Goal: Task Accomplishment & Management: Manage account settings

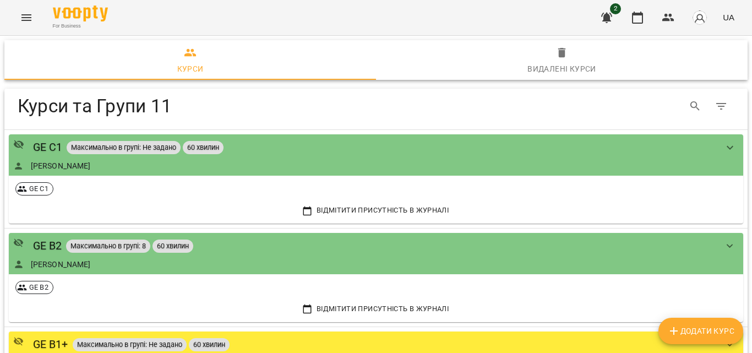
click at [37, 1] on div "For Business 2 UA" at bounding box center [376, 17] width 752 height 35
click at [26, 13] on icon "Menu" at bounding box center [26, 17] width 13 height 13
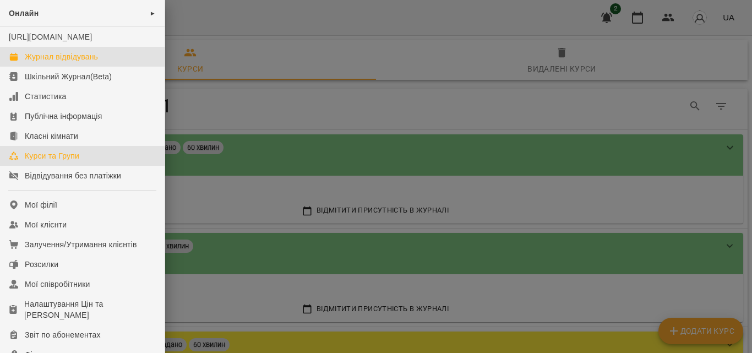
click at [78, 62] on div "Журнал відвідувань" at bounding box center [61, 56] width 73 height 11
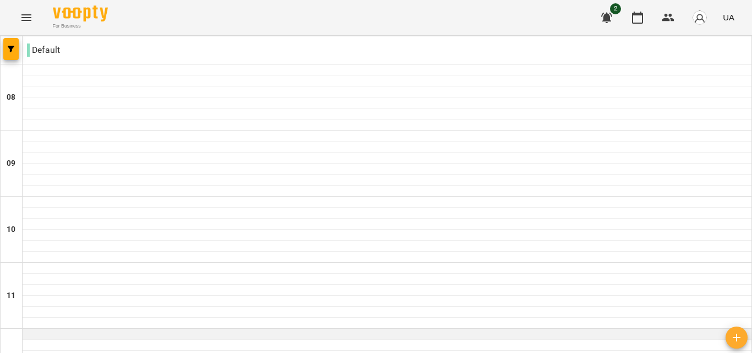
scroll to position [496, 0]
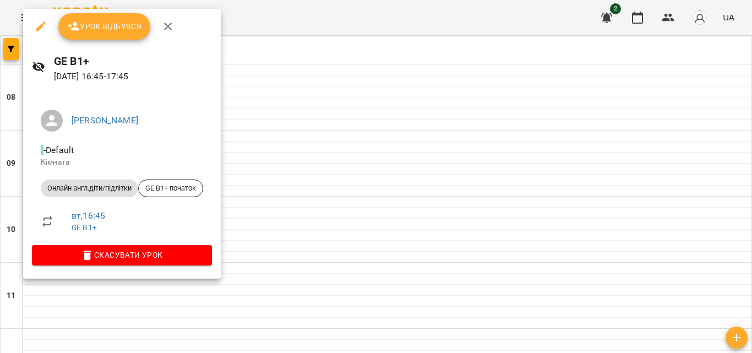
click at [325, 56] on div at bounding box center [376, 176] width 752 height 353
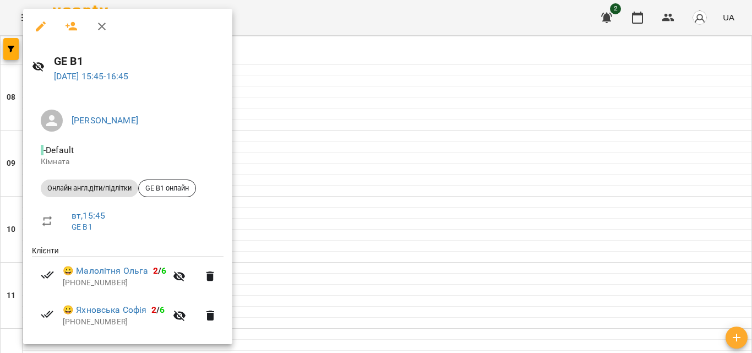
click at [320, 23] on div at bounding box center [376, 176] width 752 height 353
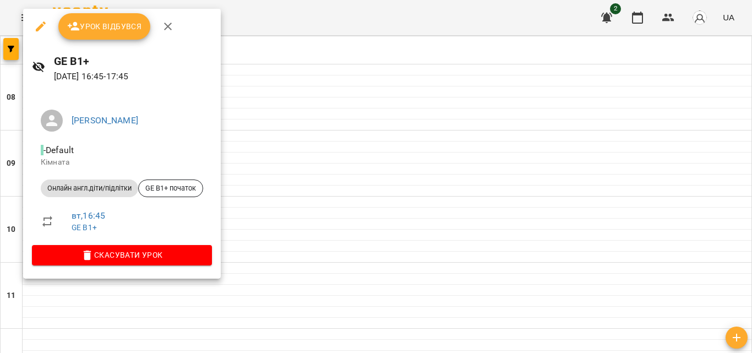
click at [100, 31] on span "Урок відбувся" at bounding box center [104, 26] width 75 height 13
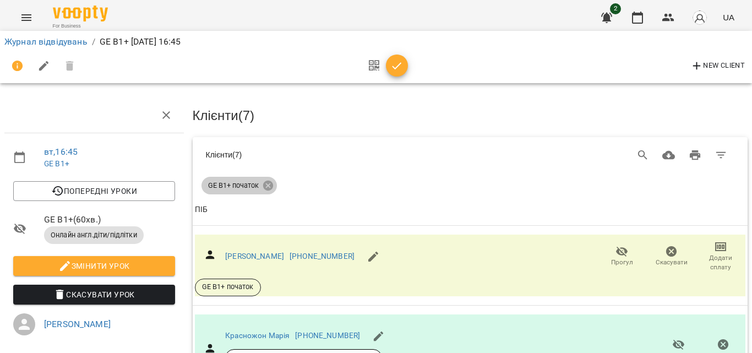
click at [266, 184] on icon at bounding box center [268, 186] width 12 height 12
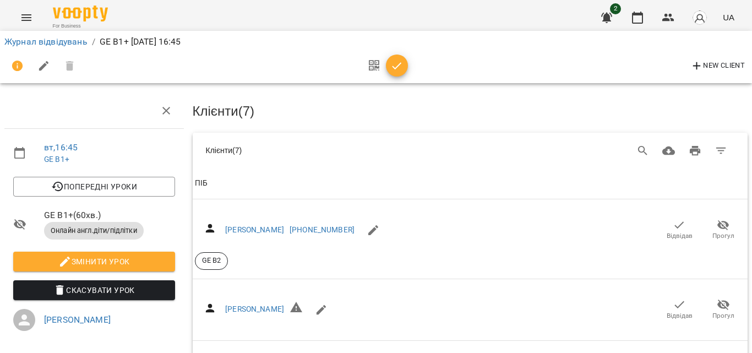
scroll to position [385, 0]
select select "**"
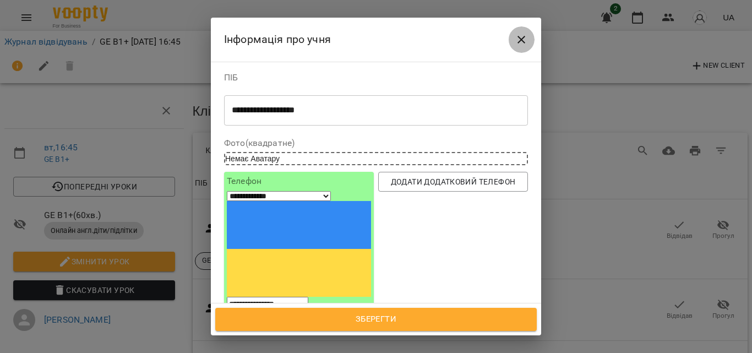
click at [516, 37] on icon "Close" at bounding box center [521, 39] width 13 height 13
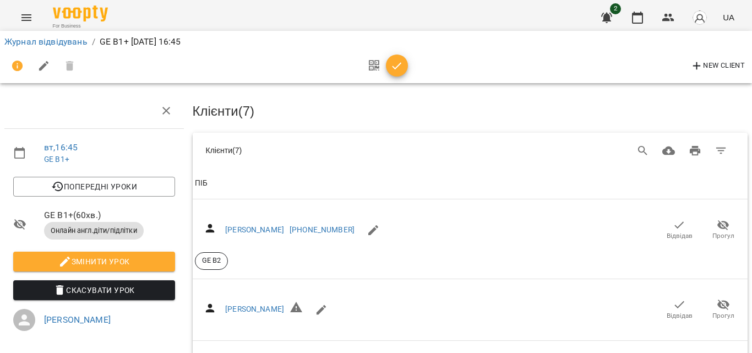
scroll to position [0, 0]
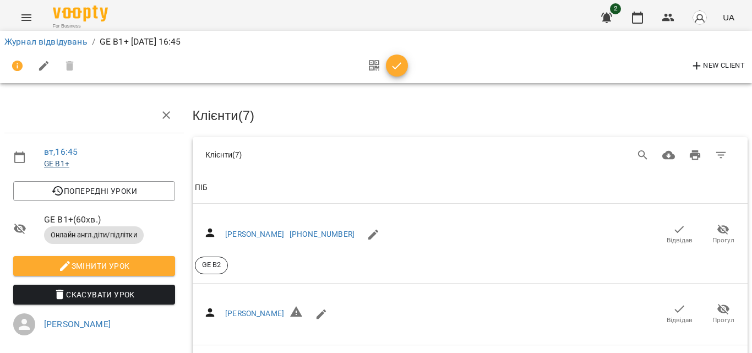
click at [57, 166] on link "GE B1+" at bounding box center [56, 163] width 25 height 9
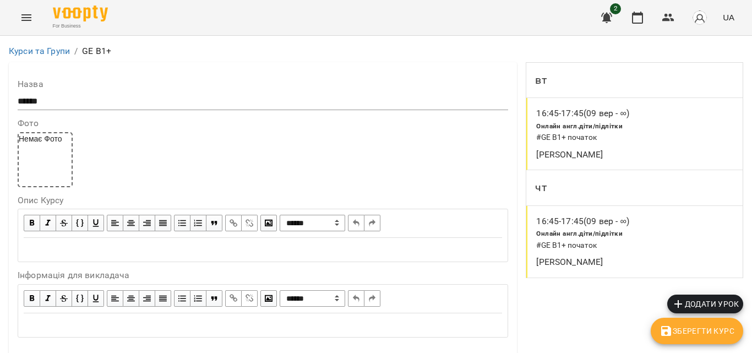
scroll to position [918, 0]
drag, startPoint x: 86, startPoint y: 166, endPoint x: 72, endPoint y: 167, distance: 14.9
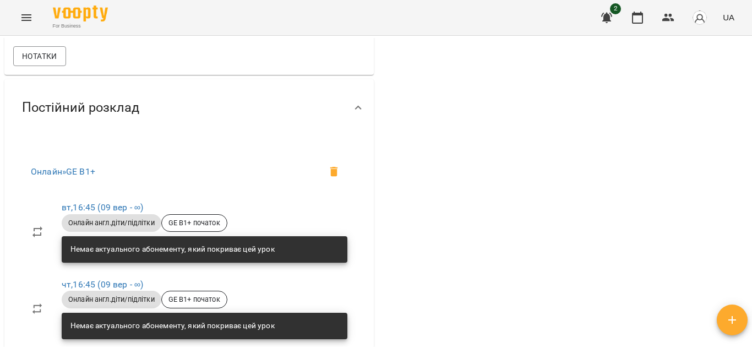
scroll to position [385, 0]
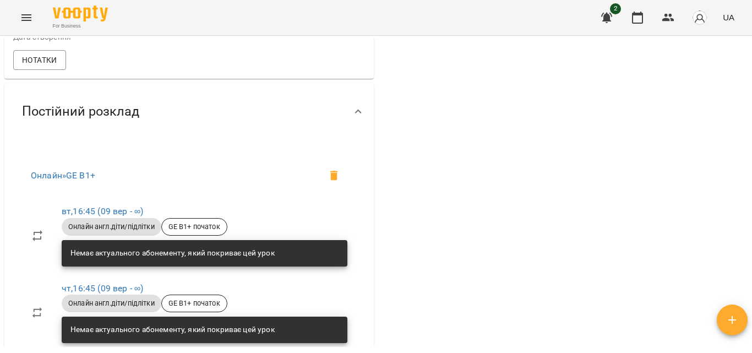
click at [330, 181] on icon at bounding box center [334, 176] width 8 height 10
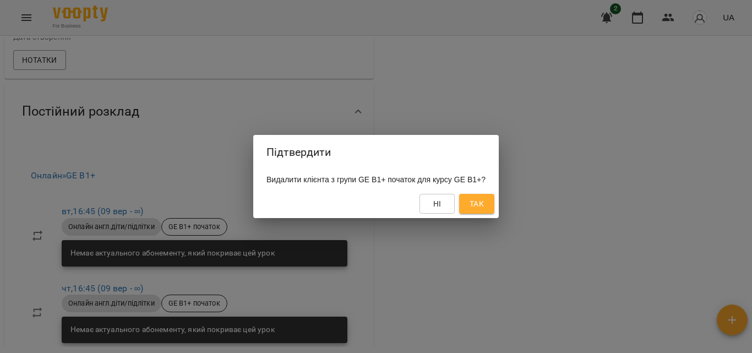
click at [484, 200] on span "Так" at bounding box center [477, 203] width 14 height 13
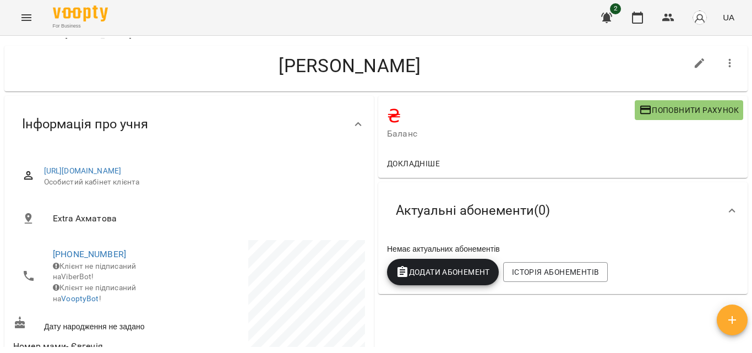
scroll to position [0, 0]
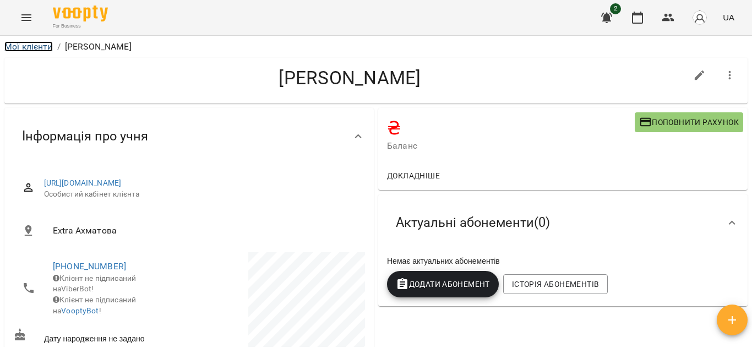
click at [24, 47] on link "Мої клієнти" at bounding box center [28, 46] width 48 height 10
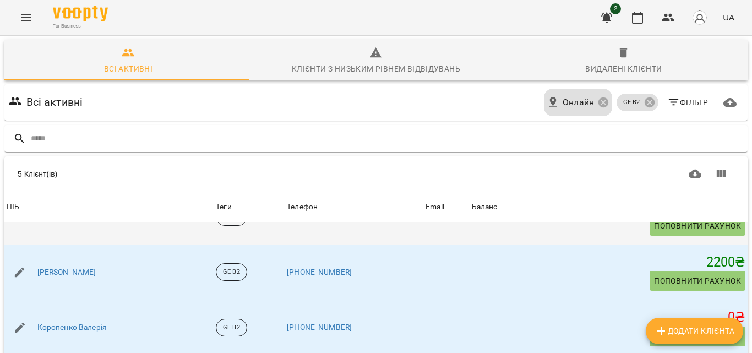
scroll to position [55, 0]
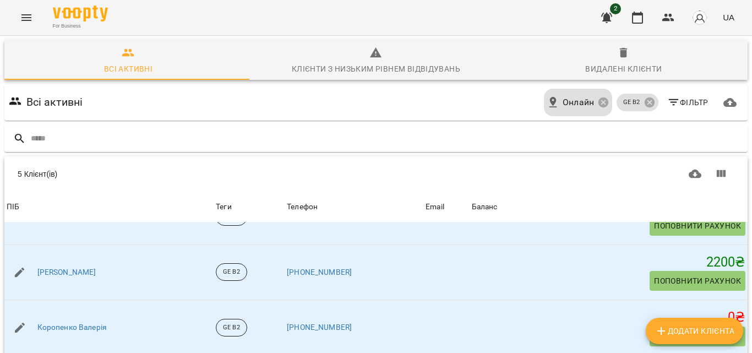
click at [18, 15] on button "Menu" at bounding box center [26, 17] width 26 height 26
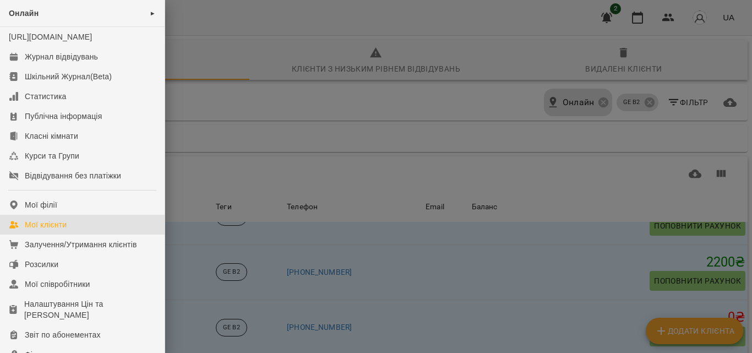
click at [443, 82] on div at bounding box center [376, 176] width 752 height 353
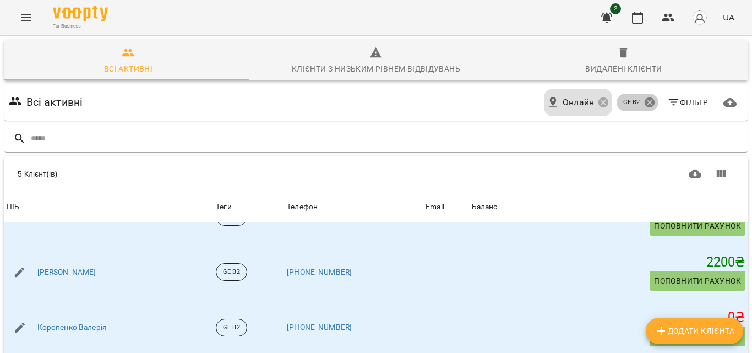
click at [644, 96] on icon at bounding box center [650, 102] width 12 height 12
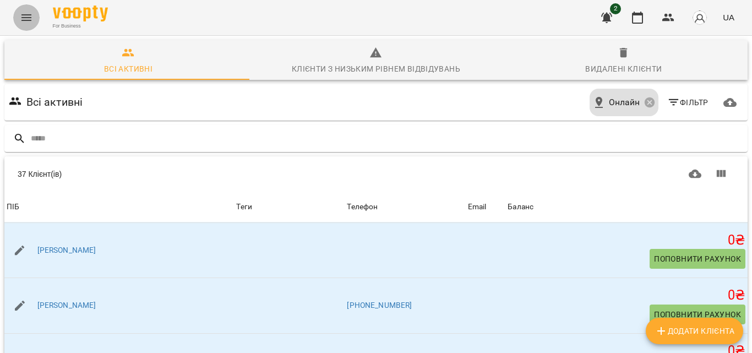
click at [17, 14] on button "Menu" at bounding box center [26, 17] width 26 height 26
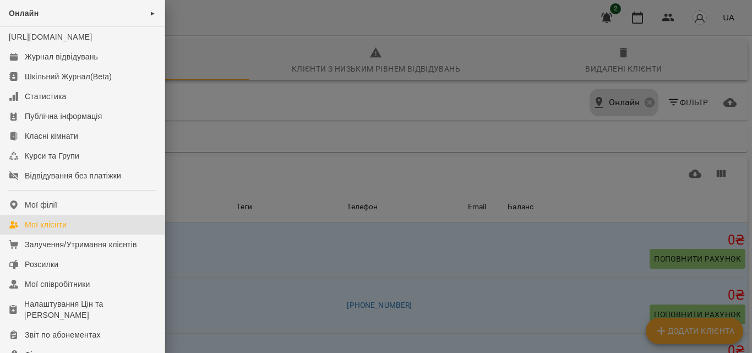
click at [235, 51] on div at bounding box center [376, 176] width 752 height 353
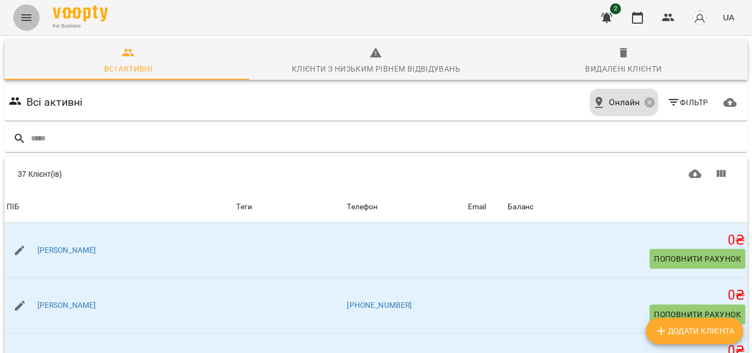
click at [32, 20] on icon "Menu" at bounding box center [26, 17] width 13 height 13
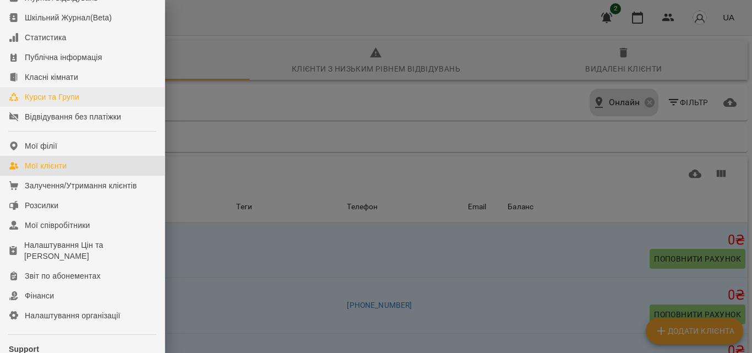
scroll to position [45, 0]
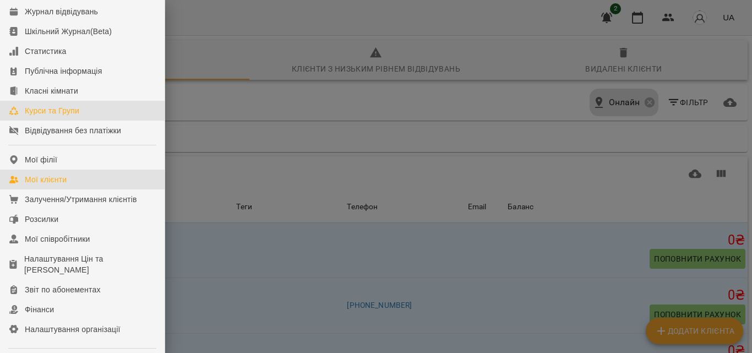
click at [47, 116] on div "Курси та Групи" at bounding box center [52, 110] width 55 height 11
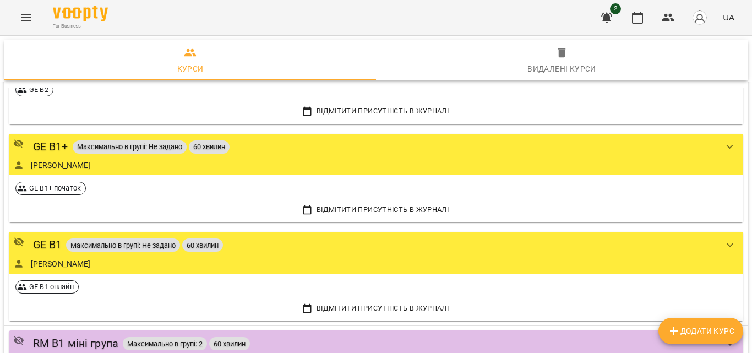
scroll to position [275, 0]
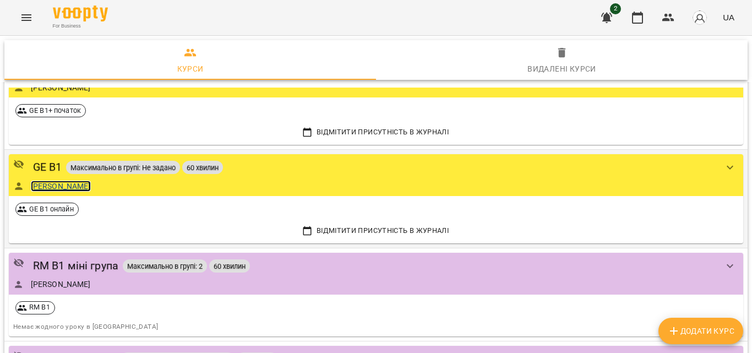
click at [44, 184] on link "[PERSON_NAME]" at bounding box center [61, 186] width 60 height 11
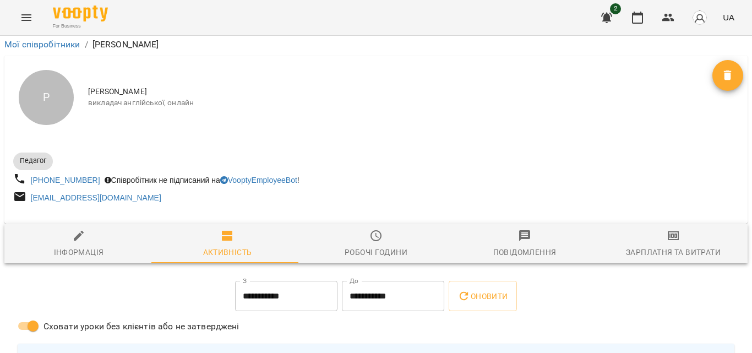
scroll to position [62, 0]
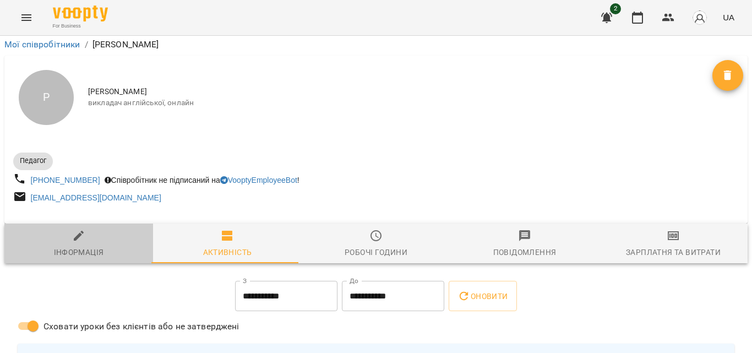
click at [84, 229] on icon "button" at bounding box center [78, 235] width 13 height 13
select select "**"
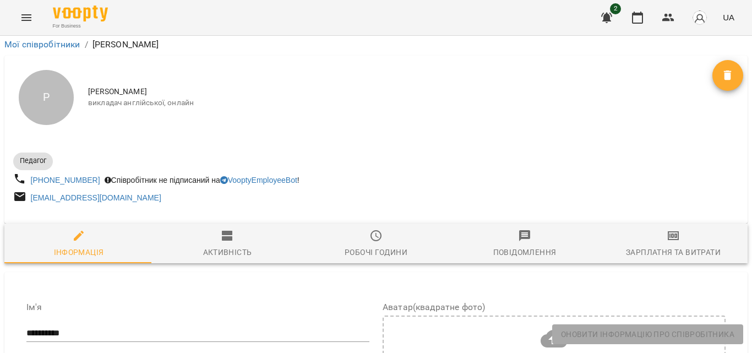
scroll to position [1074, 0]
click at [25, 23] on icon "Menu" at bounding box center [26, 17] width 13 height 13
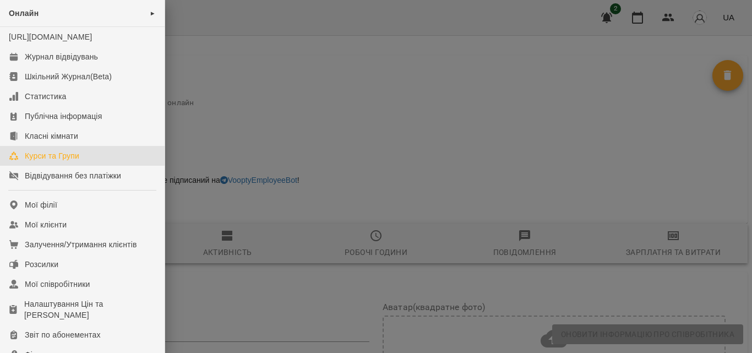
click at [47, 161] on div "Курси та Групи" at bounding box center [52, 155] width 55 height 11
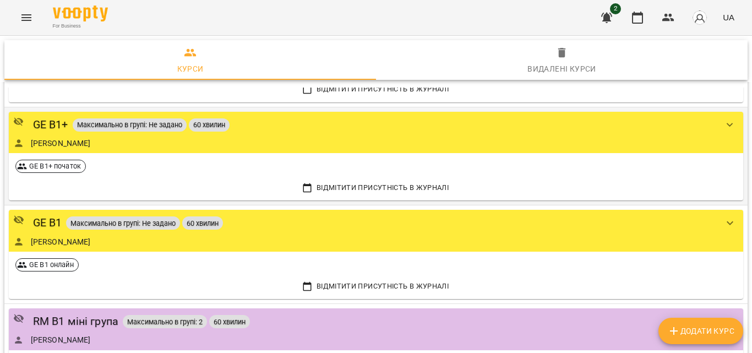
scroll to position [220, 0]
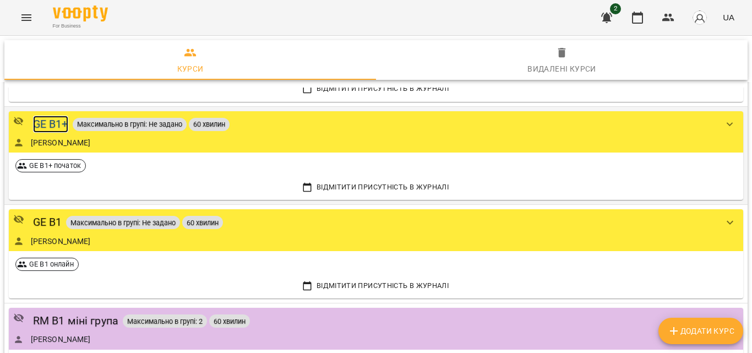
click at [48, 130] on div "GE B1+" at bounding box center [50, 124] width 35 height 17
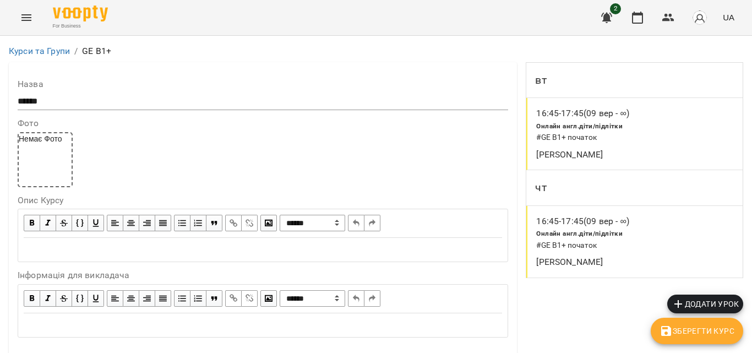
scroll to position [952, 0]
click at [25, 17] on icon "Menu" at bounding box center [26, 17] width 13 height 13
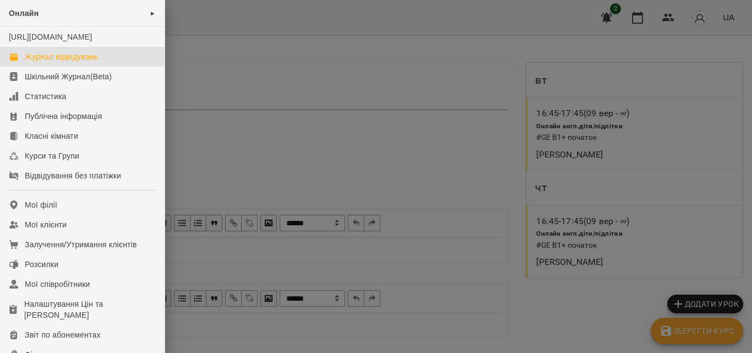
click at [65, 62] on div "Журнал відвідувань" at bounding box center [61, 56] width 73 height 11
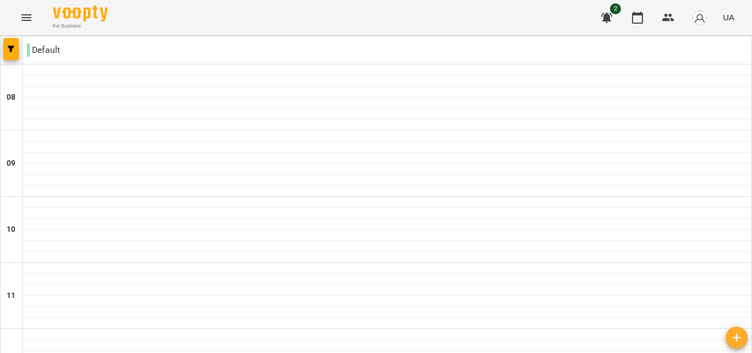
scroll to position [110, 0]
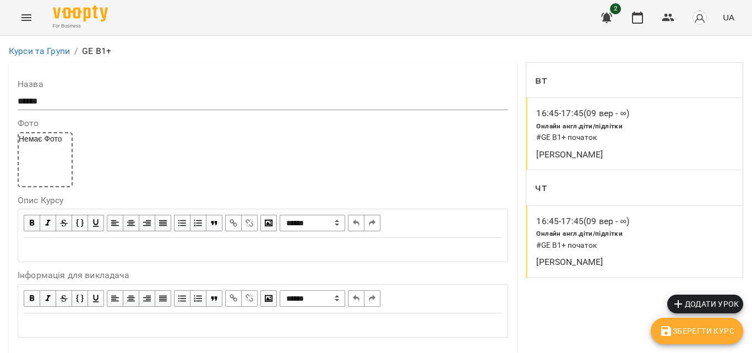
scroll to position [553, 0]
type input "*"
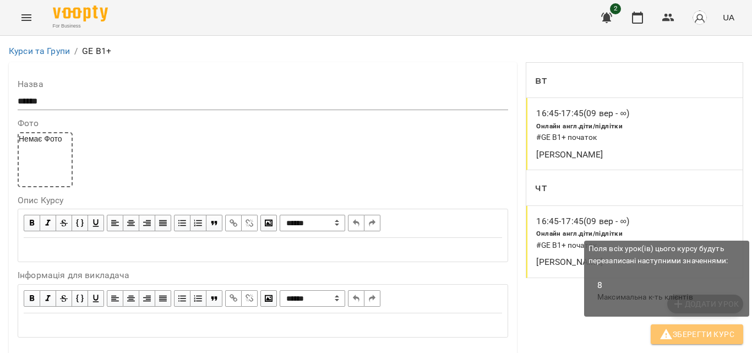
click at [695, 334] on span "Зберегти Курс" at bounding box center [697, 334] width 75 height 13
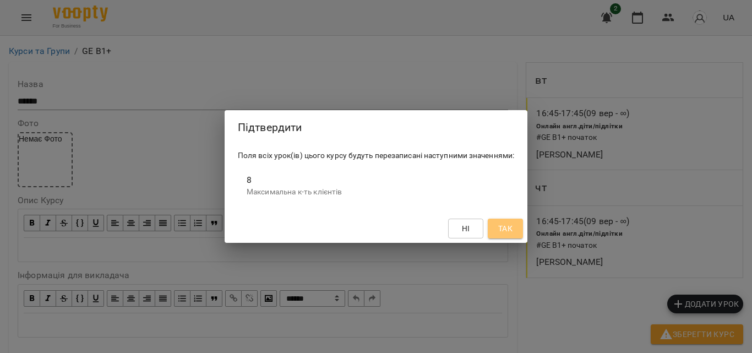
click at [513, 229] on span "Так" at bounding box center [505, 228] width 14 height 13
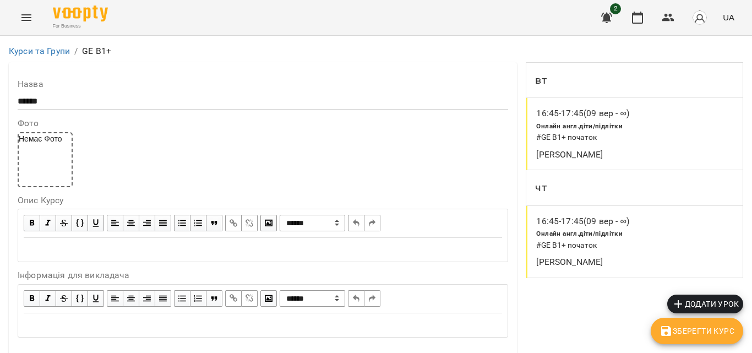
scroll to position [979, 0]
click at [23, 12] on icon "Menu" at bounding box center [26, 17] width 13 height 13
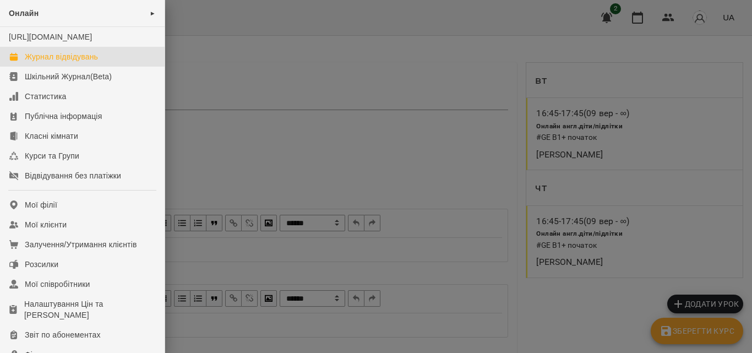
click at [76, 62] on div "Журнал відвідувань" at bounding box center [61, 56] width 73 height 11
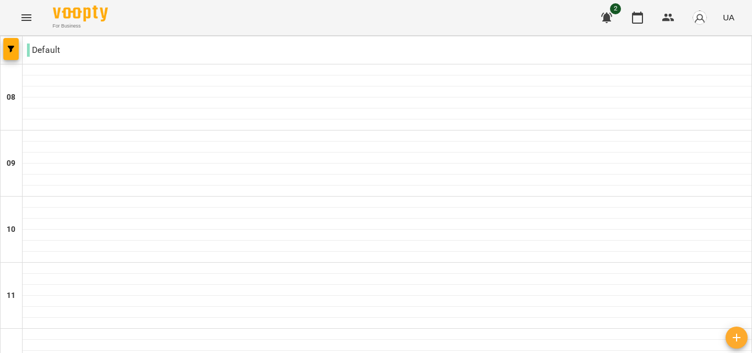
scroll to position [474, 0]
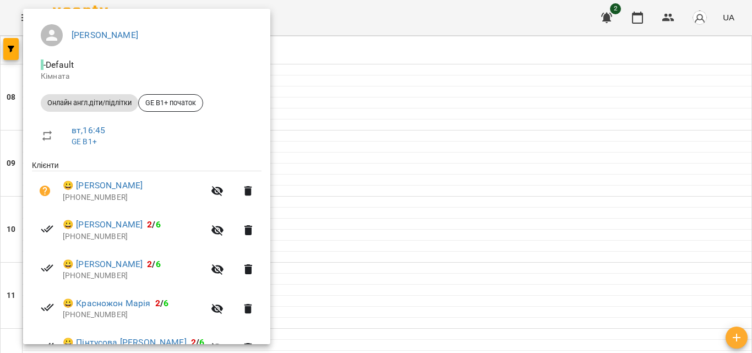
scroll to position [61, 0]
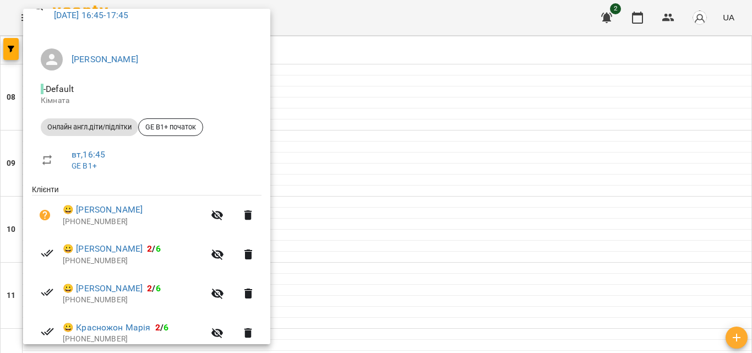
click at [244, 215] on icon "button" at bounding box center [248, 215] width 8 height 10
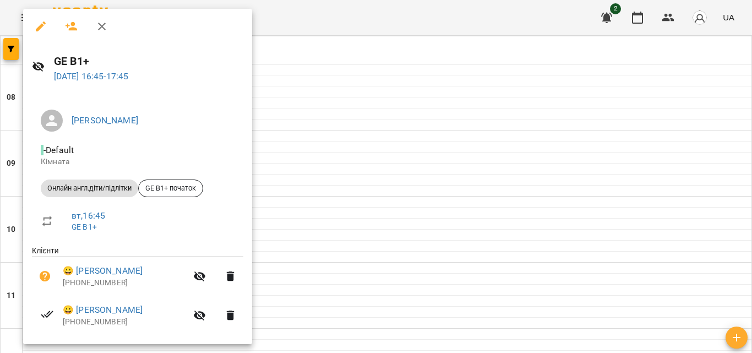
click at [107, 198] on li "Онлайн англ.діти/підлітки GE B1+ початок" at bounding box center [137, 188] width 211 height 26
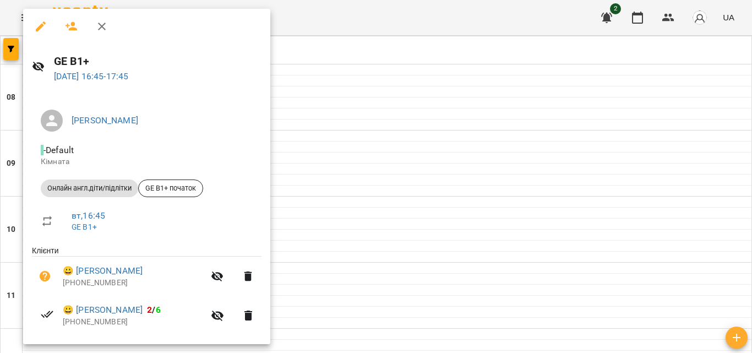
click at [388, 185] on div at bounding box center [376, 176] width 752 height 353
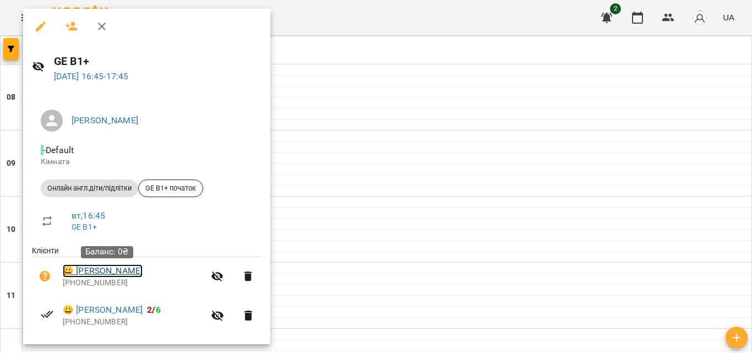
click at [111, 274] on link "😀 Вакуленко Ксенія" at bounding box center [103, 270] width 80 height 13
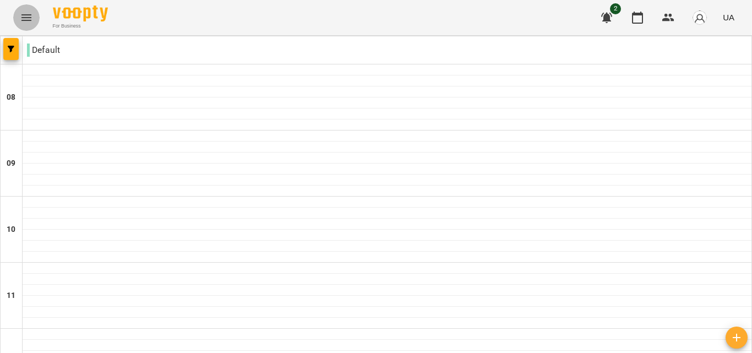
click at [29, 18] on icon "Menu" at bounding box center [26, 17] width 13 height 13
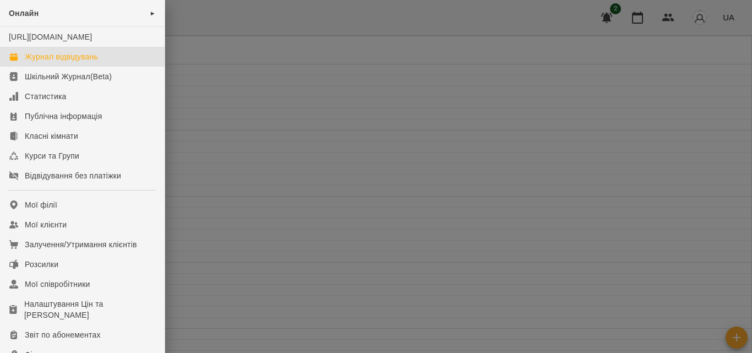
click at [50, 62] on div "Журнал відвідувань" at bounding box center [61, 56] width 73 height 11
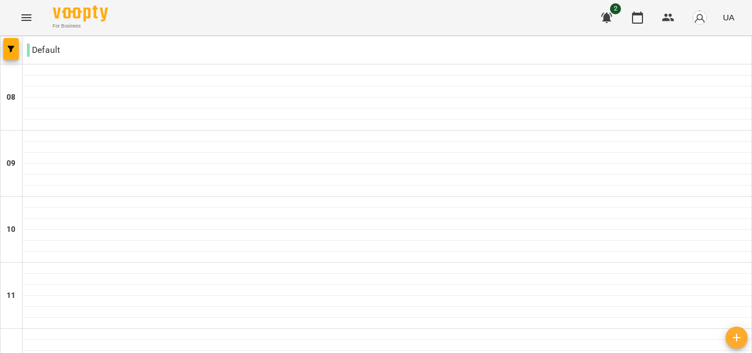
scroll to position [484, 0]
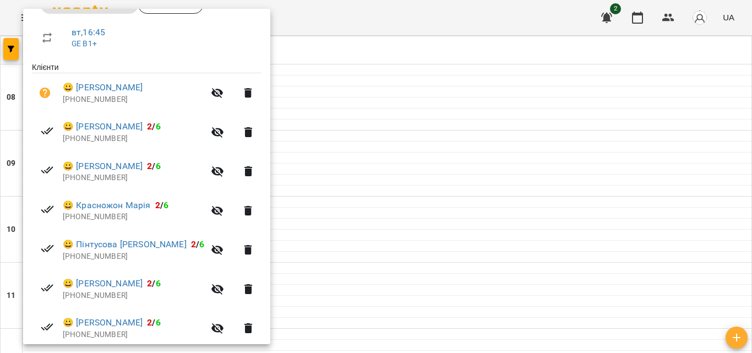
scroll to position [165, 0]
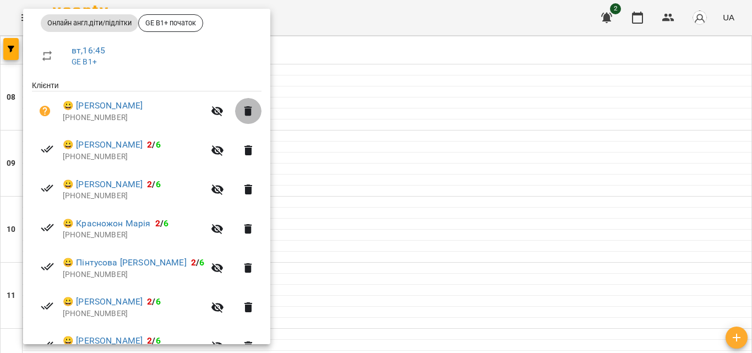
click at [242, 110] on icon "button" at bounding box center [248, 111] width 13 height 13
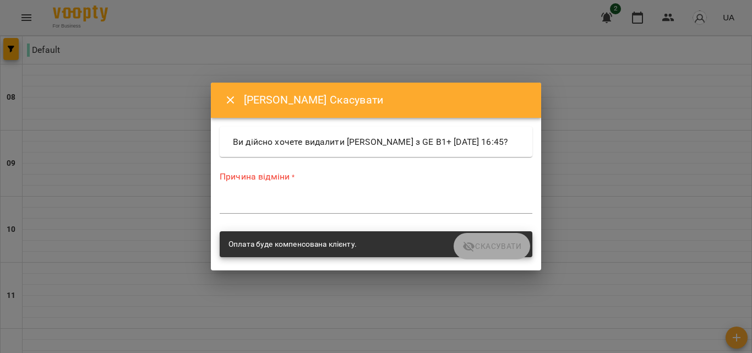
click at [275, 181] on label "Причина відміни *" at bounding box center [376, 176] width 313 height 13
click at [250, 173] on div "Причина відміни * *" at bounding box center [375, 194] width 317 height 70
click at [314, 176] on label "Причина відміни *" at bounding box center [376, 176] width 313 height 13
click at [287, 155] on div "Ви дійсно хочете видалити Вакуленко Ксенія з GE B1+ вт, 09 вер 2025 16:45?" at bounding box center [376, 142] width 313 height 31
click at [230, 210] on textarea at bounding box center [376, 204] width 313 height 10
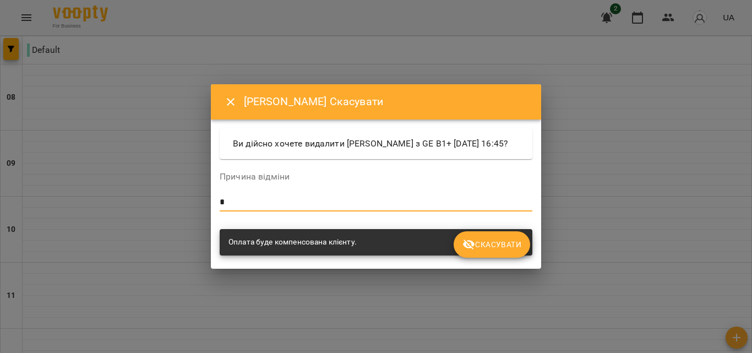
type textarea "*"
click at [498, 251] on span "Скасувати" at bounding box center [492, 244] width 59 height 13
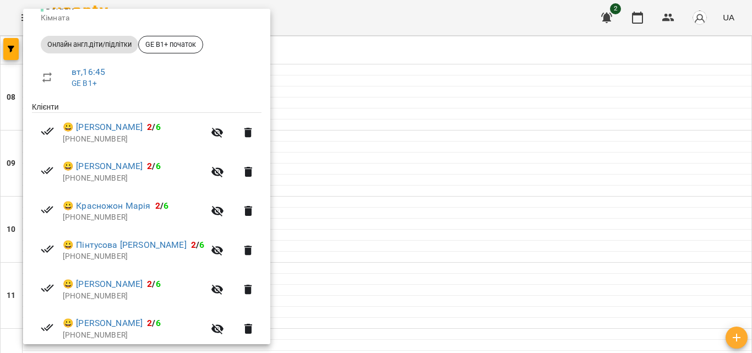
scroll to position [132, 0]
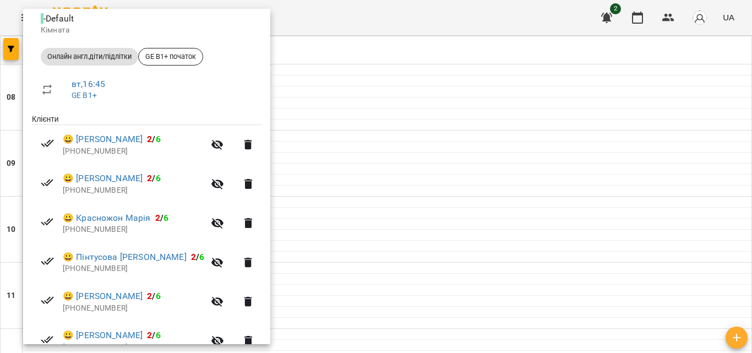
click at [351, 73] on div at bounding box center [376, 176] width 752 height 353
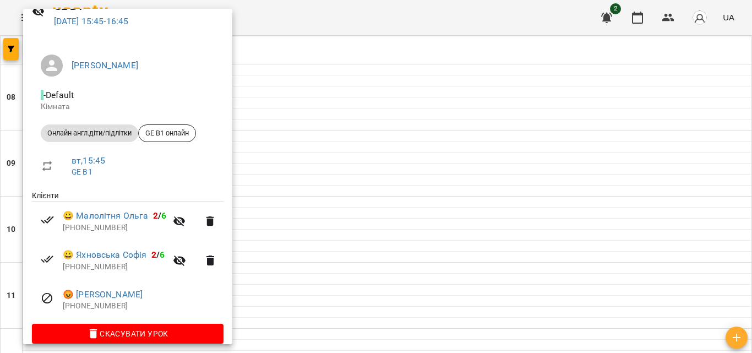
scroll to position [69, 0]
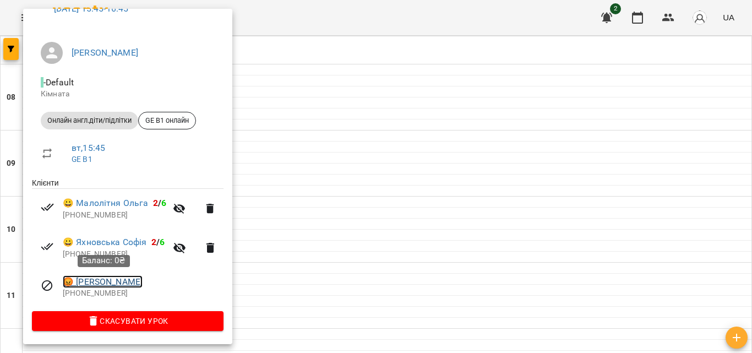
click at [98, 281] on link "😡 Степенко Марта" at bounding box center [103, 281] width 80 height 13
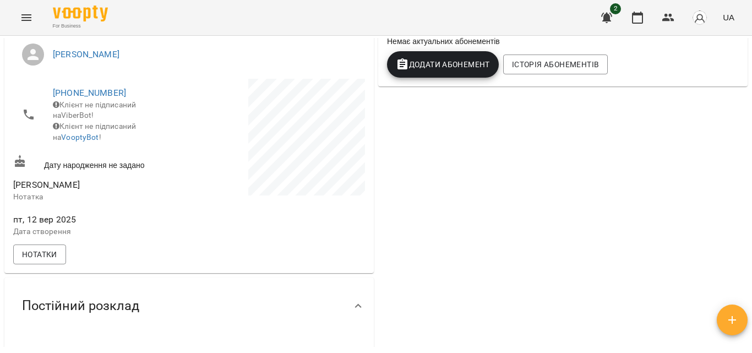
scroll to position [236, 0]
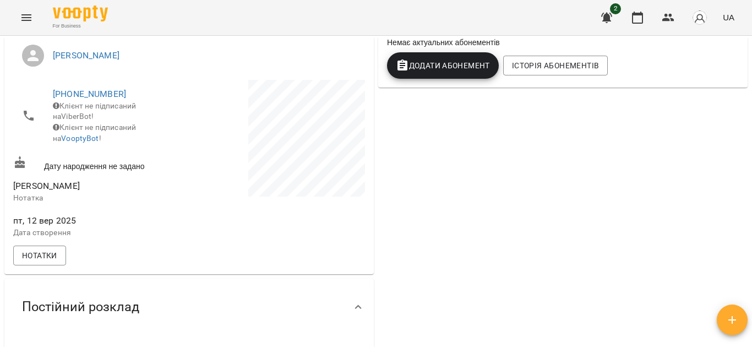
click at [23, 20] on icon "Menu" at bounding box center [26, 17] width 10 height 7
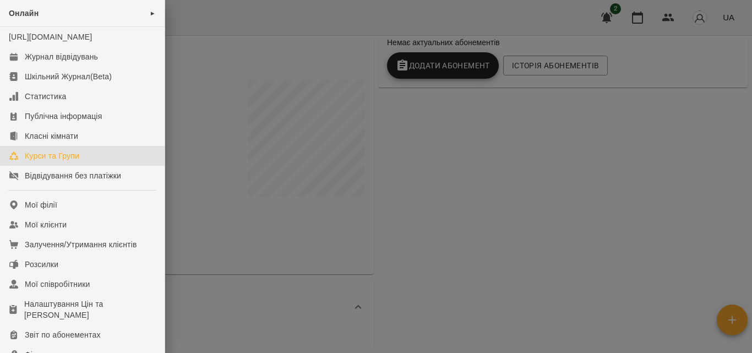
click at [53, 161] on div "Курси та Групи" at bounding box center [52, 155] width 55 height 11
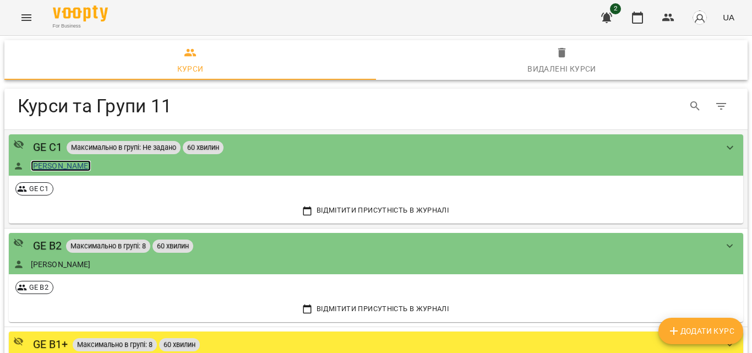
click at [63, 166] on link "[PERSON_NAME]" at bounding box center [61, 165] width 60 height 11
click at [42, 142] on div "GE C1" at bounding box center [48, 147] width 30 height 17
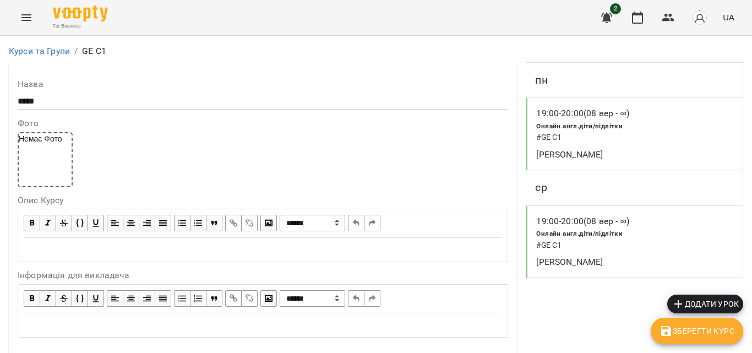
scroll to position [575, 0]
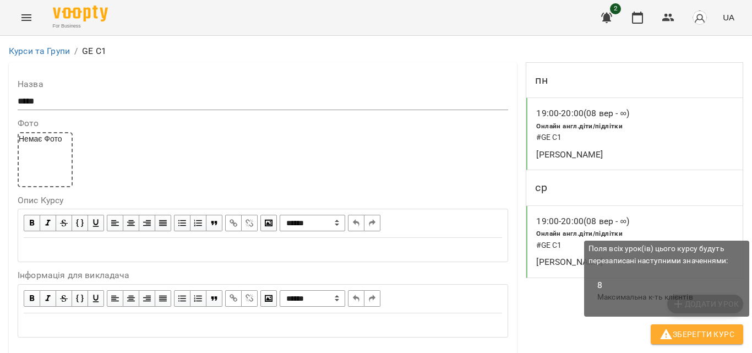
type input "*"
click at [708, 329] on span "Зберегти Курс" at bounding box center [697, 334] width 75 height 13
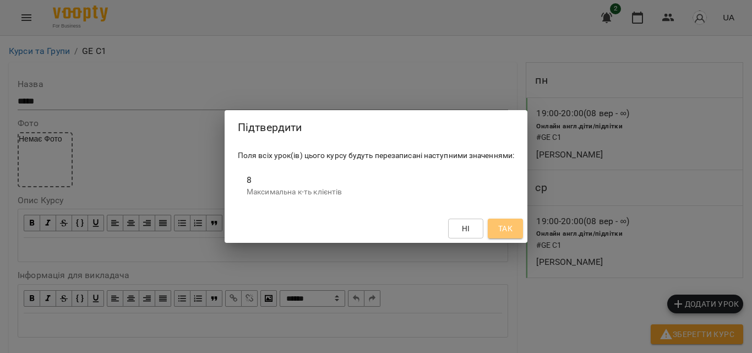
click at [506, 231] on span "Так" at bounding box center [505, 228] width 14 height 13
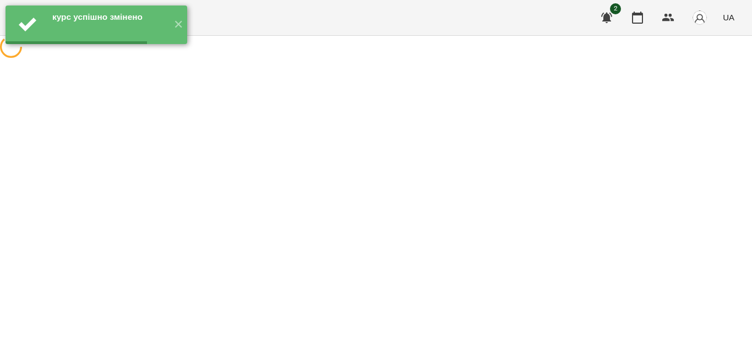
scroll to position [0, 0]
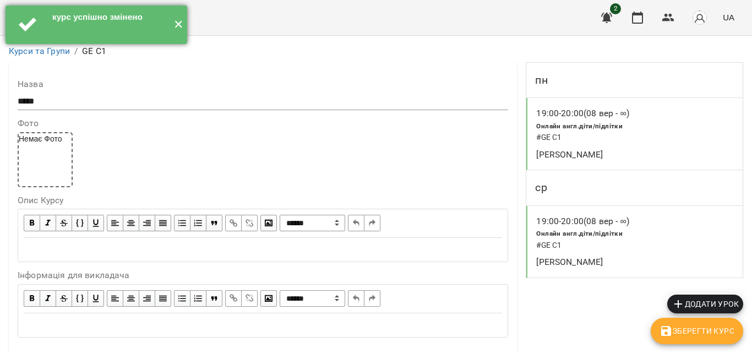
click at [173, 28] on button "✕" at bounding box center [178, 25] width 18 height 39
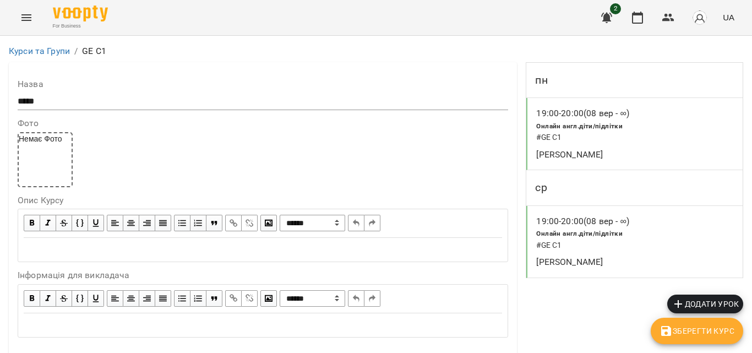
click at [31, 21] on icon "Menu" at bounding box center [26, 17] width 13 height 13
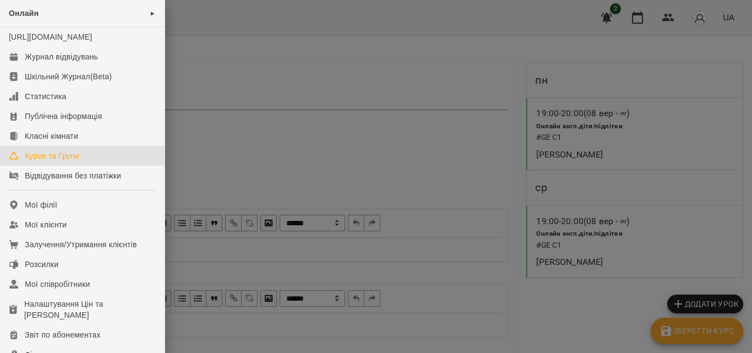
click at [55, 161] on div "Курси та Групи" at bounding box center [52, 155] width 55 height 11
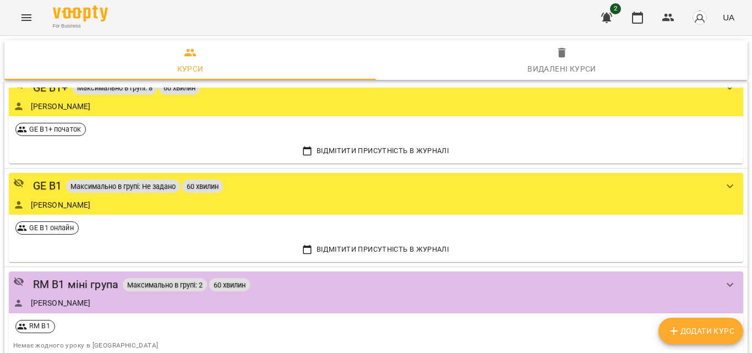
scroll to position [265, 0]
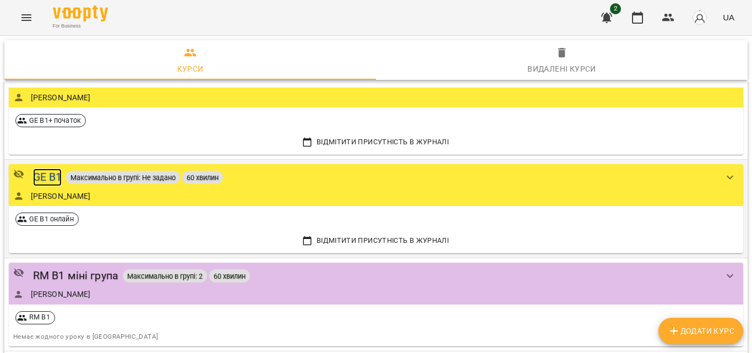
click at [43, 176] on div "GE B1" at bounding box center [47, 176] width 29 height 17
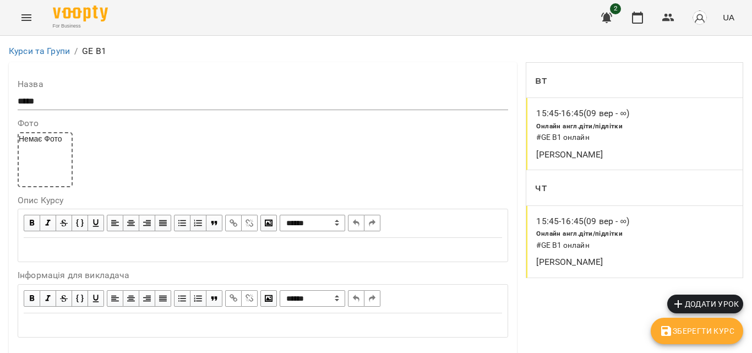
scroll to position [586, 0]
type input "*"
click at [719, 338] on span "Зберегти Курс" at bounding box center [697, 334] width 75 height 13
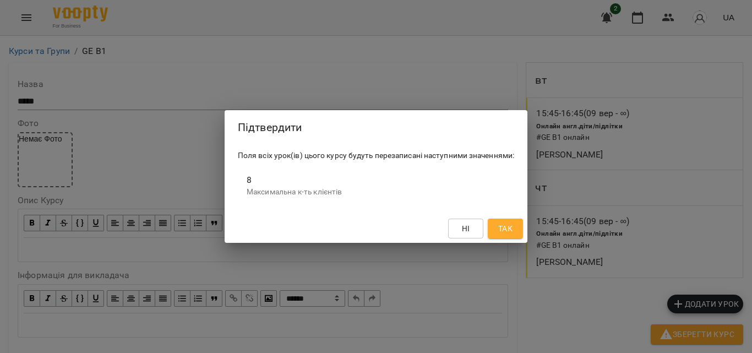
click at [505, 222] on span "Так" at bounding box center [505, 228] width 14 height 13
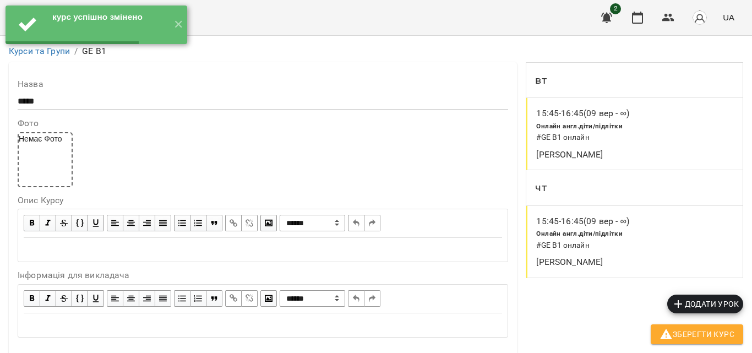
scroll to position [0, 0]
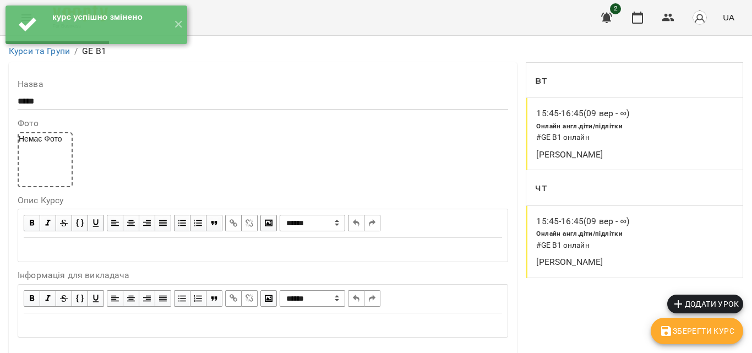
click at [217, 66] on div "**********" at bounding box center [263, 208] width 508 height 293
click at [200, 112] on div "**********" at bounding box center [263, 208] width 508 height 293
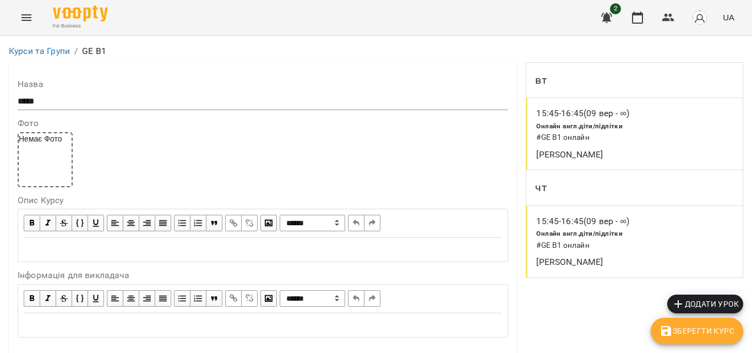
click at [230, 145] on div "Немає Фото" at bounding box center [263, 159] width 491 height 55
click at [23, 19] on icon "Menu" at bounding box center [26, 17] width 13 height 13
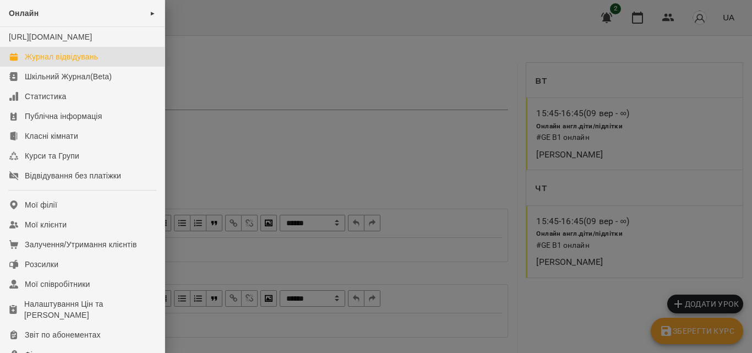
click at [46, 62] on div "Журнал відвідувань" at bounding box center [61, 56] width 73 height 11
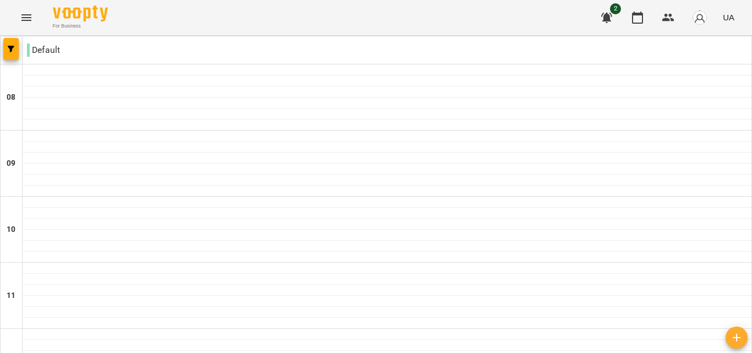
scroll to position [482, 0]
click at [27, 13] on icon "Menu" at bounding box center [26, 17] width 13 height 13
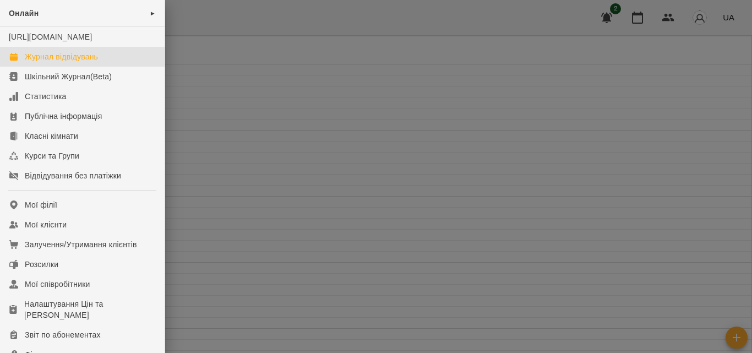
click at [260, 43] on div at bounding box center [376, 176] width 752 height 353
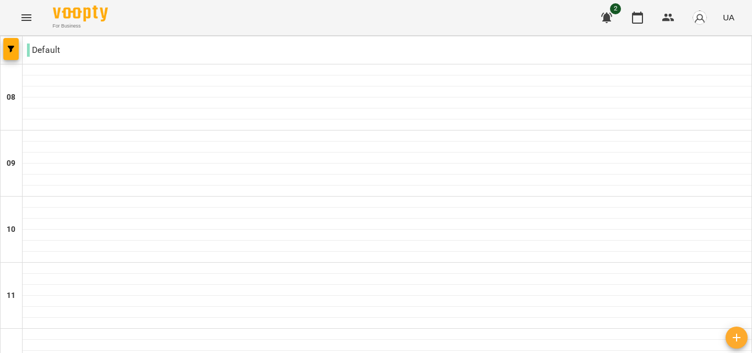
click at [31, 21] on icon "Menu" at bounding box center [26, 17] width 13 height 13
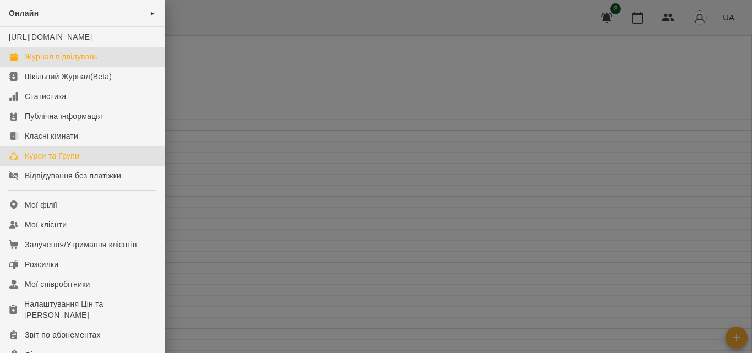
click at [68, 161] on div "Курси та Групи" at bounding box center [52, 155] width 55 height 11
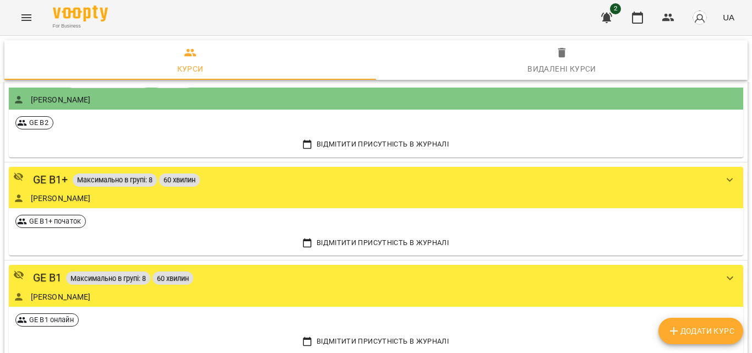
scroll to position [165, 0]
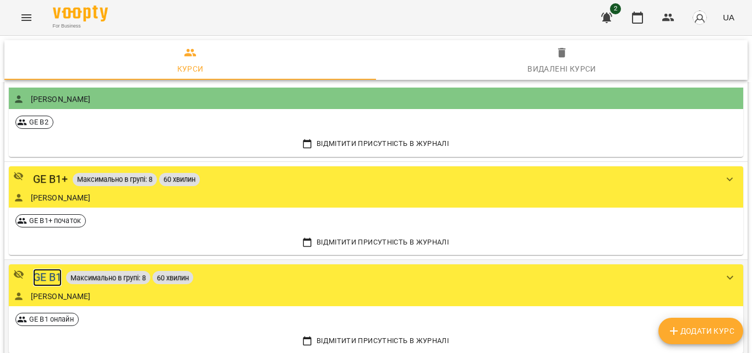
click at [42, 278] on div "GE B1" at bounding box center [47, 277] width 29 height 17
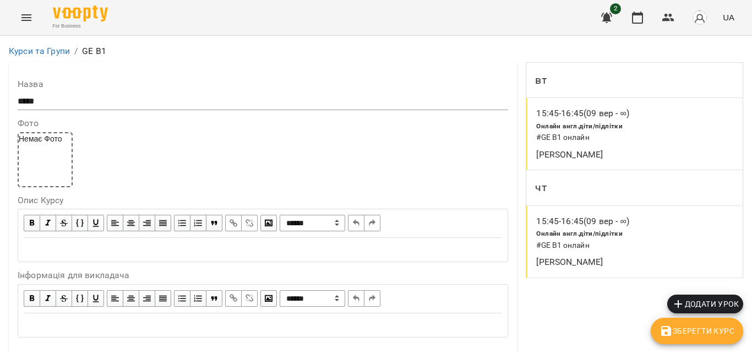
click at [574, 134] on h6 "# GE B1 онлайн" at bounding box center [614, 138] width 157 height 12
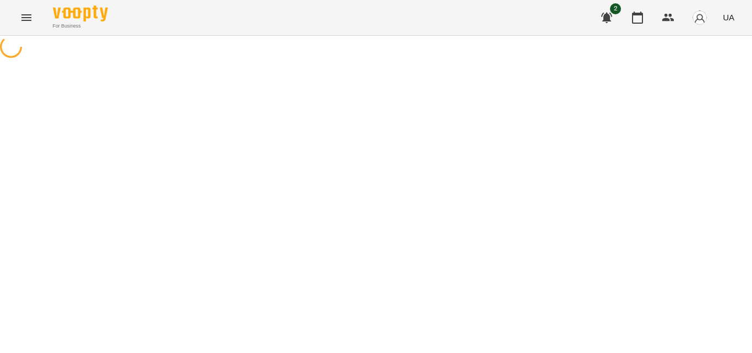
select select "*"
select select "**********"
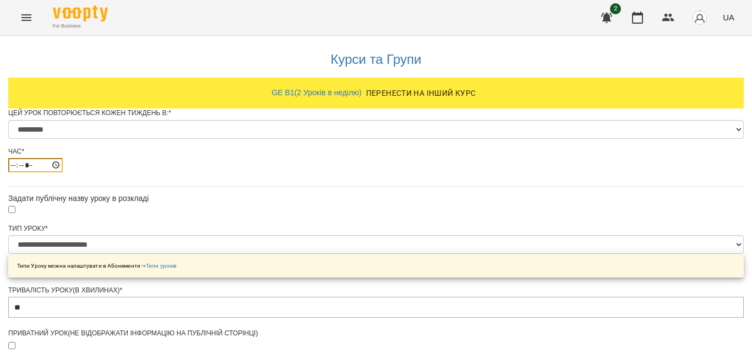
click at [63, 172] on input "*****" at bounding box center [35, 165] width 55 height 14
type input "*****"
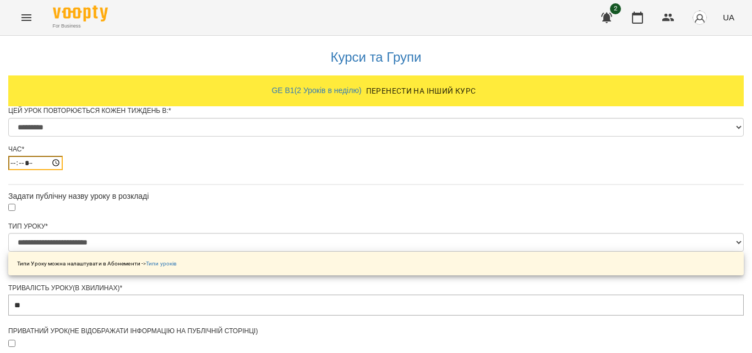
scroll to position [562, 0]
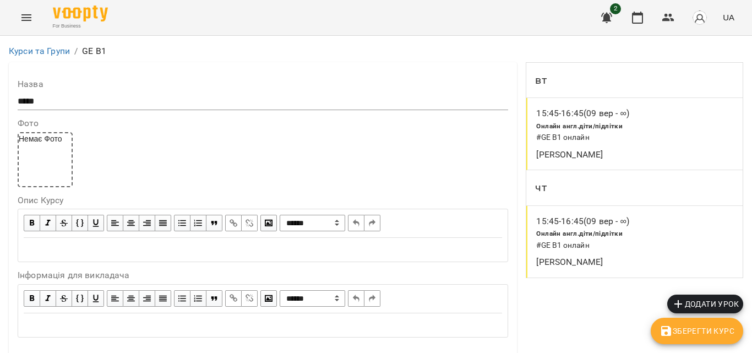
click at [579, 224] on p "15:45 - 16:45 (09 вер - ∞)" at bounding box center [582, 221] width 93 height 13
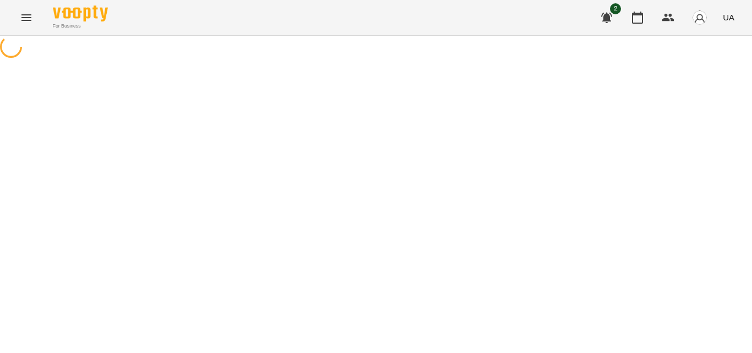
select select "*"
select select "**********"
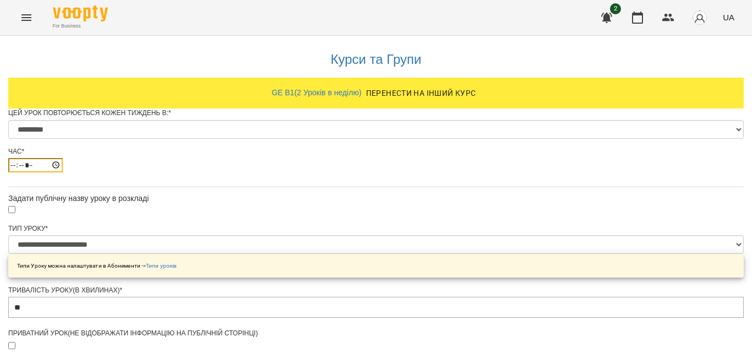
click at [63, 172] on input "*****" at bounding box center [35, 165] width 55 height 14
type input "*****"
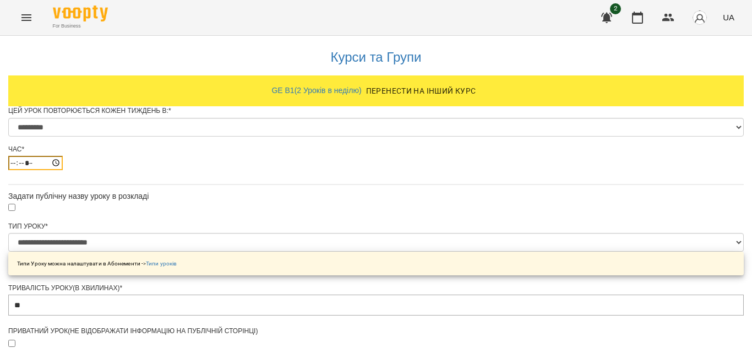
scroll to position [562, 0]
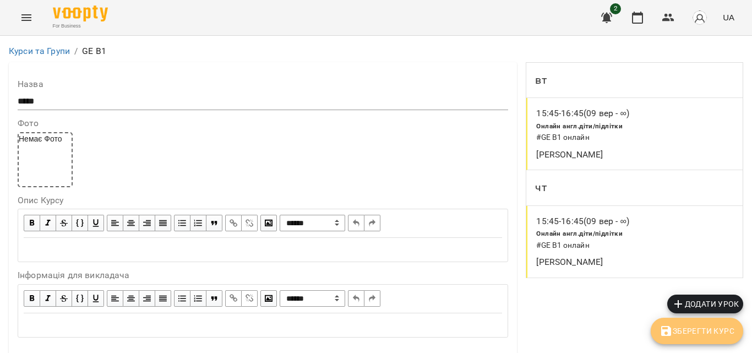
click at [709, 328] on span "Зберегти Курс" at bounding box center [697, 330] width 75 height 13
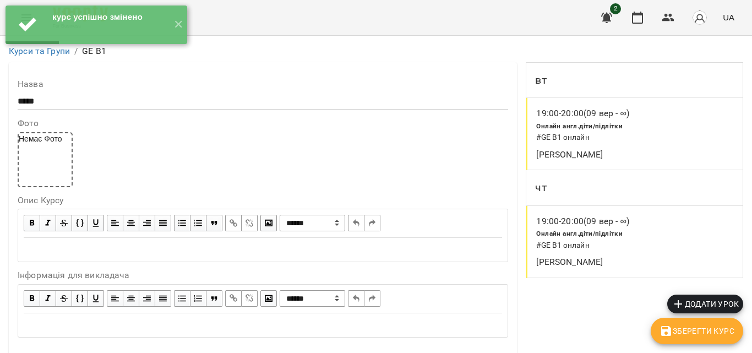
click at [401, 192] on div "**********" at bounding box center [263, 208] width 508 height 293
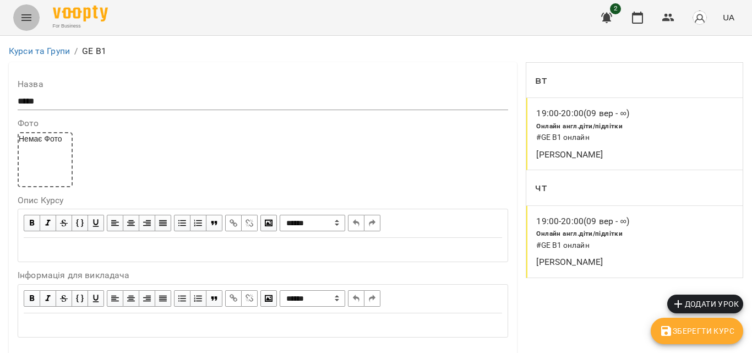
click at [19, 12] on button "Menu" at bounding box center [26, 17] width 26 height 26
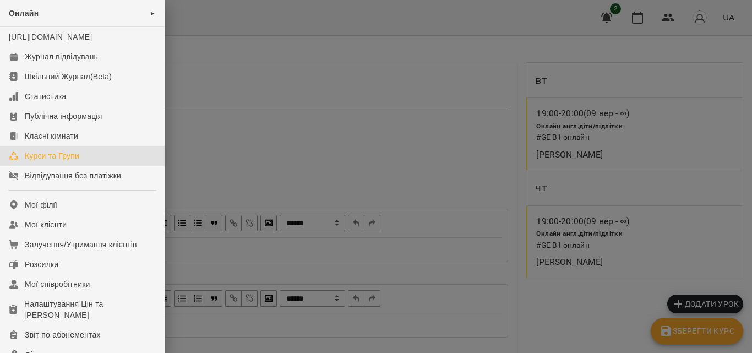
click at [66, 161] on div "Курси та Групи" at bounding box center [52, 155] width 55 height 11
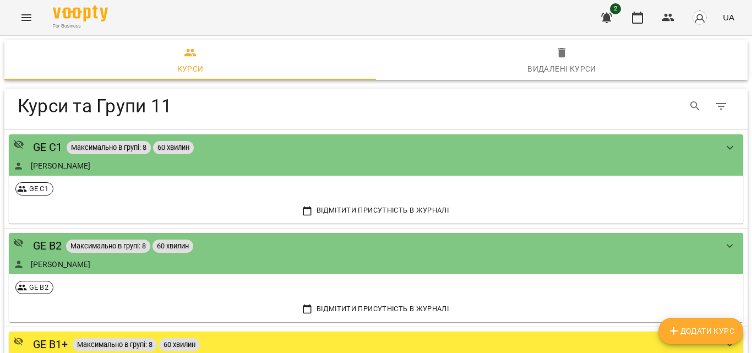
click at [716, 328] on span "Додати Курс" at bounding box center [700, 330] width 67 height 13
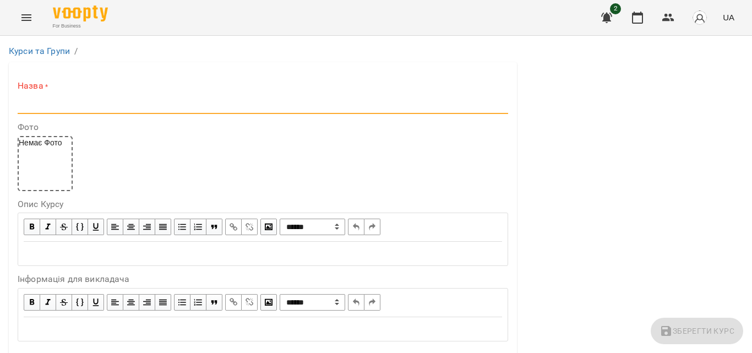
click at [60, 108] on input "text" at bounding box center [263, 105] width 491 height 18
paste input "**********"
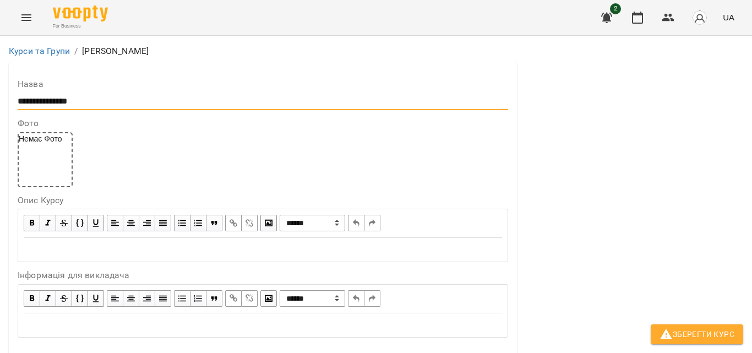
scroll to position [330, 0]
type input "**********"
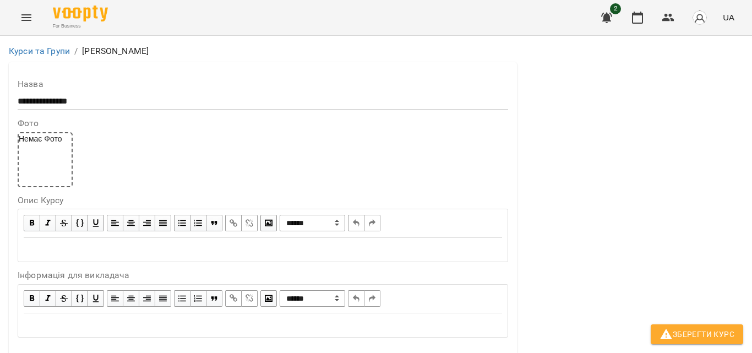
scroll to position [56, 0]
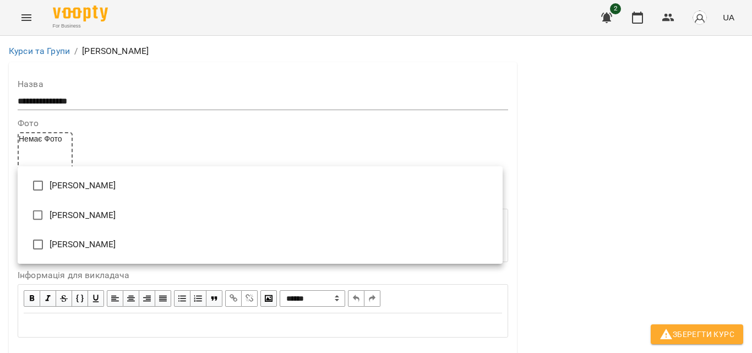
click at [72, 184] on li "[PERSON_NAME]" at bounding box center [260, 186] width 485 height 30
type input "**********"
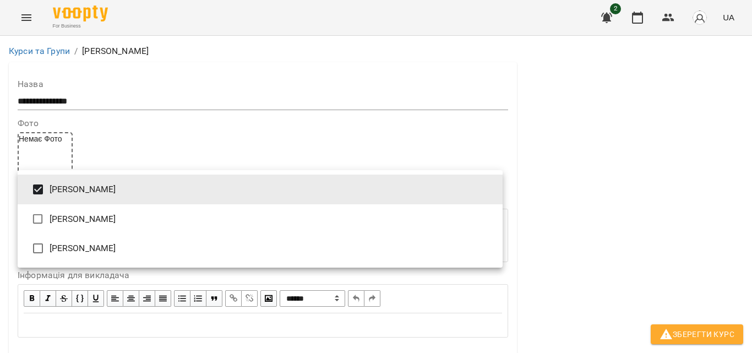
click at [572, 188] on div at bounding box center [376, 176] width 752 height 353
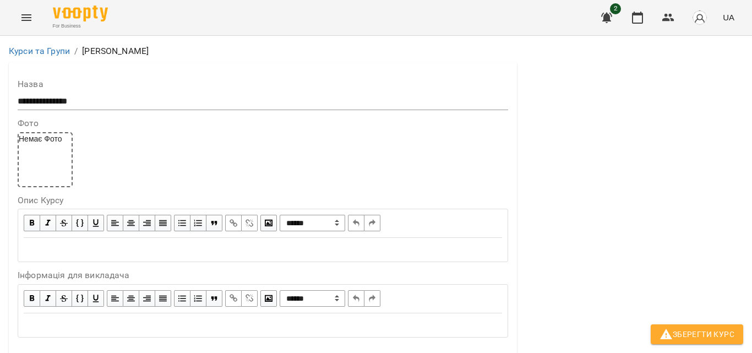
scroll to position [551, 0]
type input "*"
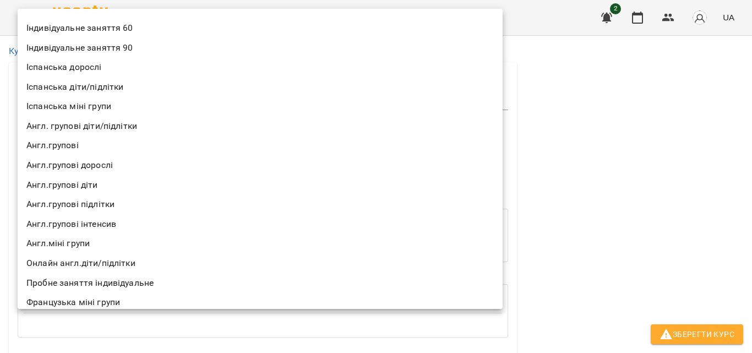
scroll to position [0, 0]
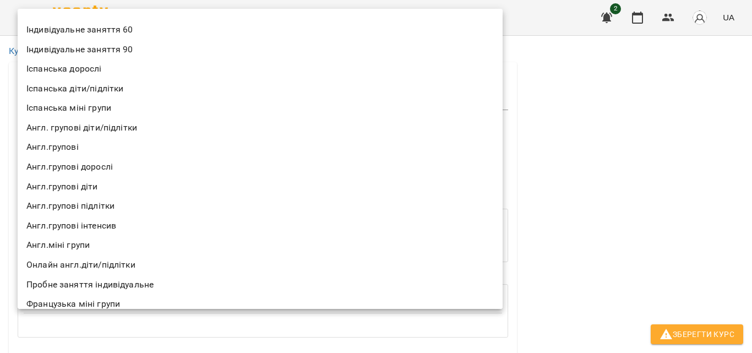
click at [112, 28] on li "Індивідуальне заняття 60" at bounding box center [260, 30] width 485 height 20
type input "**********"
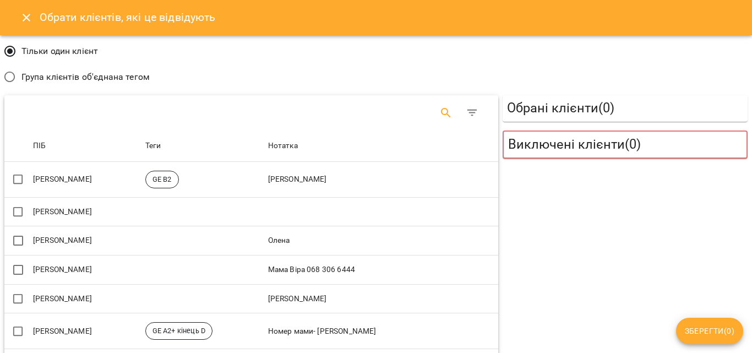
click at [444, 110] on icon "Search" at bounding box center [445, 112] width 13 height 13
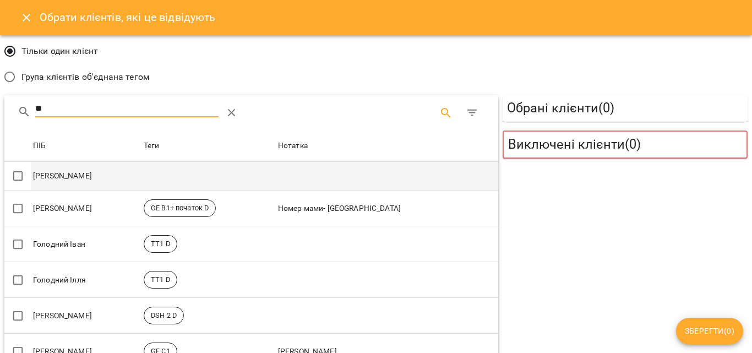
type input "**"
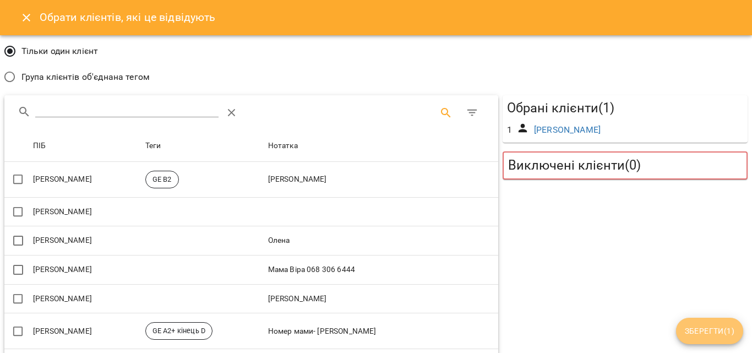
click at [720, 329] on span "Зберегти ( 1 )" at bounding box center [710, 330] width 50 height 13
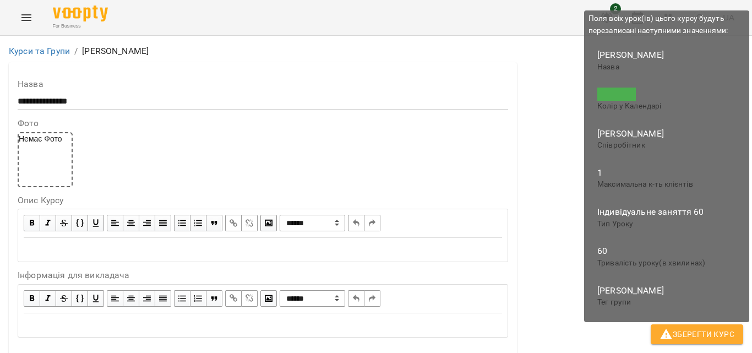
click at [705, 331] on span "Зберегти Курс" at bounding box center [697, 334] width 75 height 13
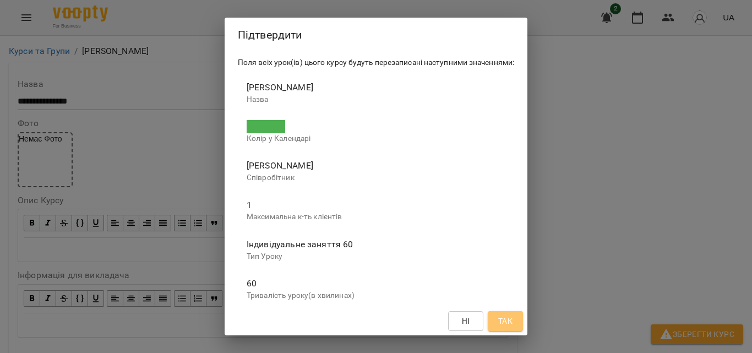
click at [513, 323] on span "Так" at bounding box center [505, 320] width 14 height 13
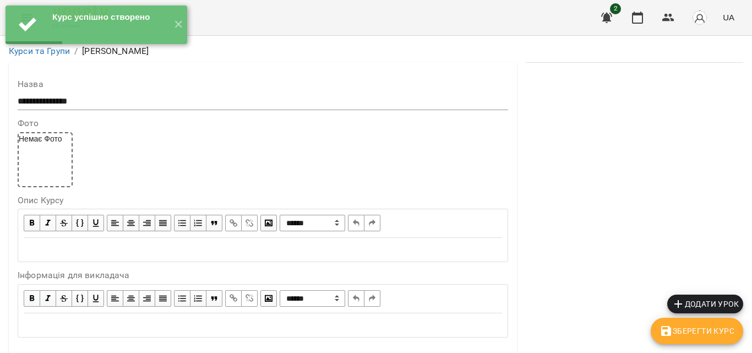
scroll to position [110, 0]
click at [708, 331] on span "Зберегти Курс" at bounding box center [697, 330] width 75 height 13
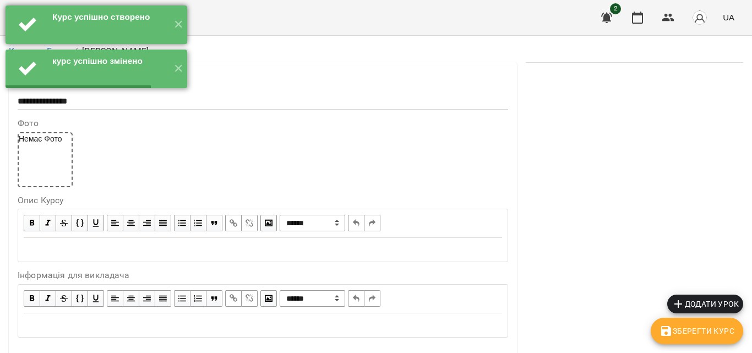
scroll to position [0, 0]
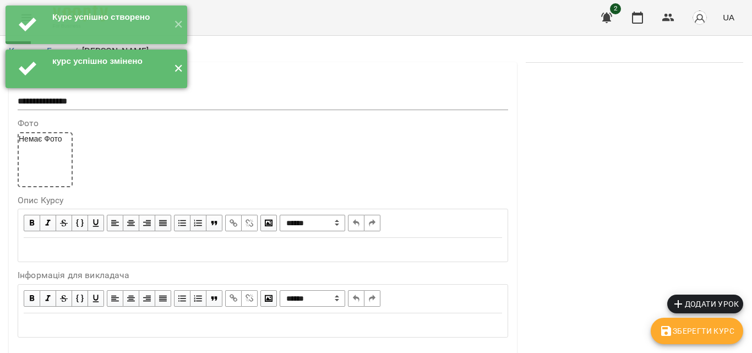
click at [178, 72] on button "✕" at bounding box center [178, 69] width 18 height 39
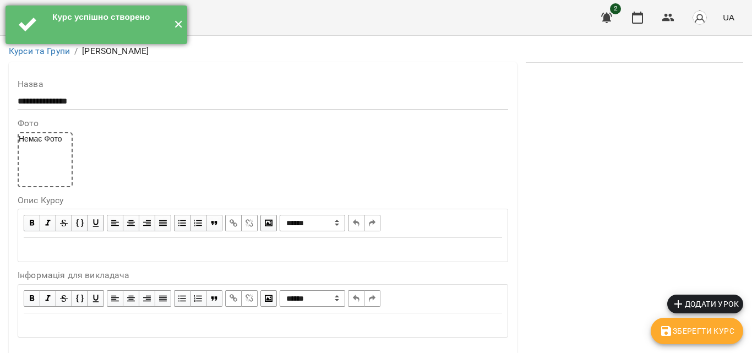
click at [178, 25] on button "✕" at bounding box center [178, 25] width 18 height 39
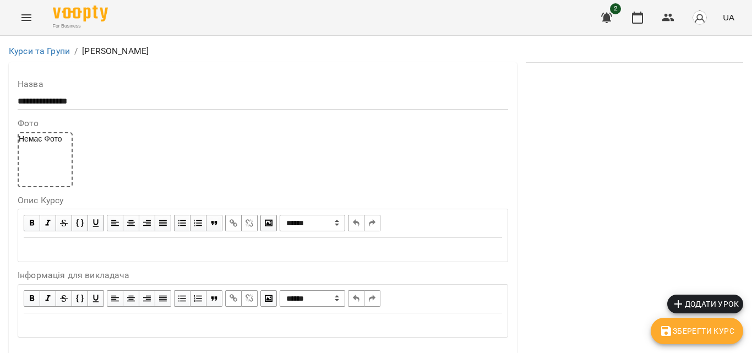
scroll to position [385, 0]
click at [30, 26] on button "Menu" at bounding box center [26, 17] width 26 height 26
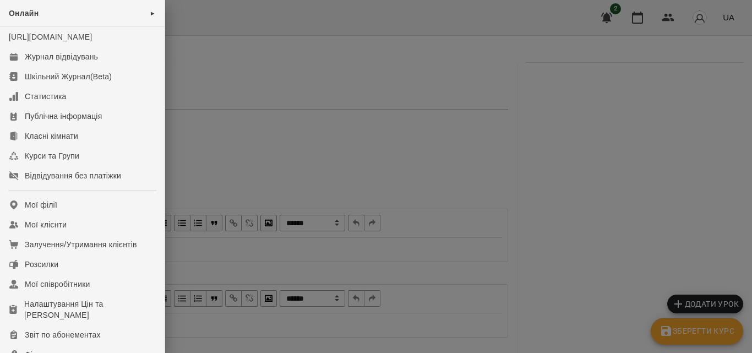
click at [300, 162] on div at bounding box center [376, 176] width 752 height 353
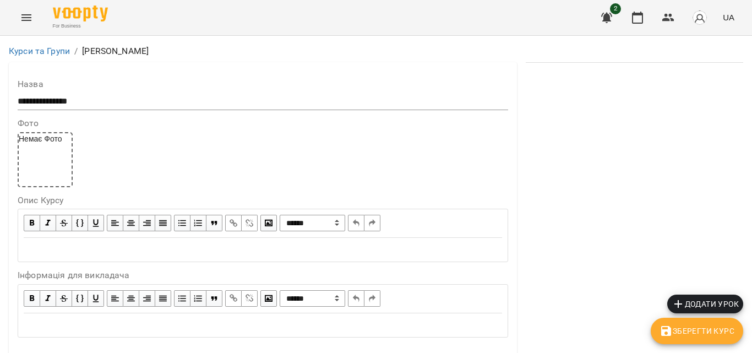
scroll to position [110, 0]
click at [25, 14] on icon "Menu" at bounding box center [26, 17] width 13 height 13
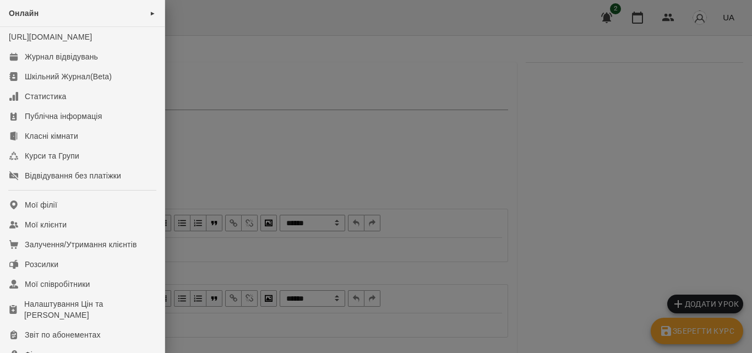
click at [311, 48] on div at bounding box center [376, 176] width 752 height 353
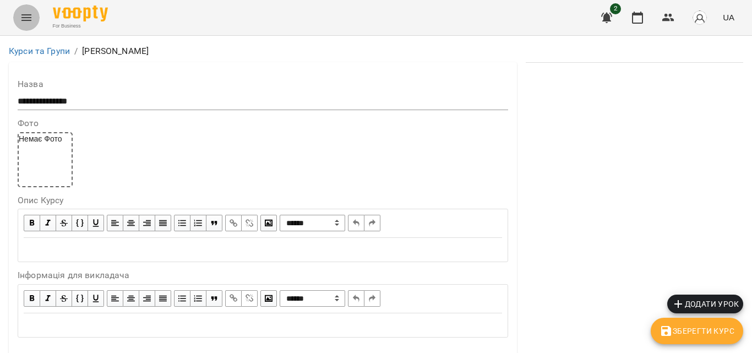
click at [31, 18] on icon "Menu" at bounding box center [26, 17] width 13 height 13
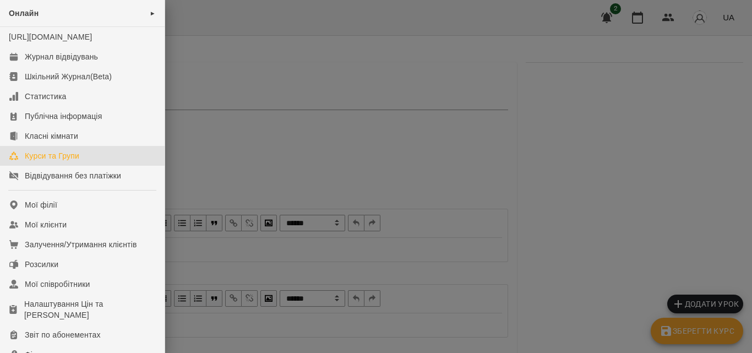
click at [43, 161] on div "Курси та Групи" at bounding box center [52, 155] width 55 height 11
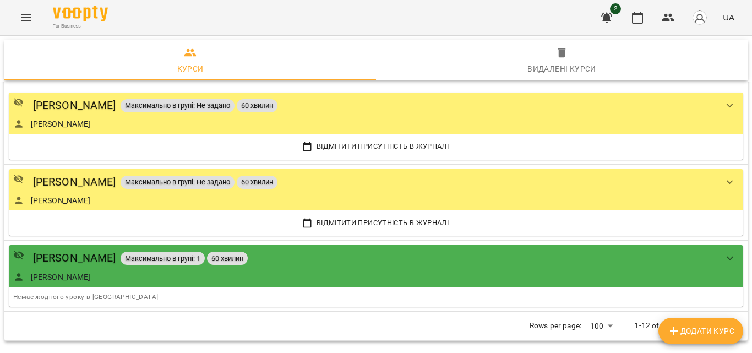
scroll to position [845, 0]
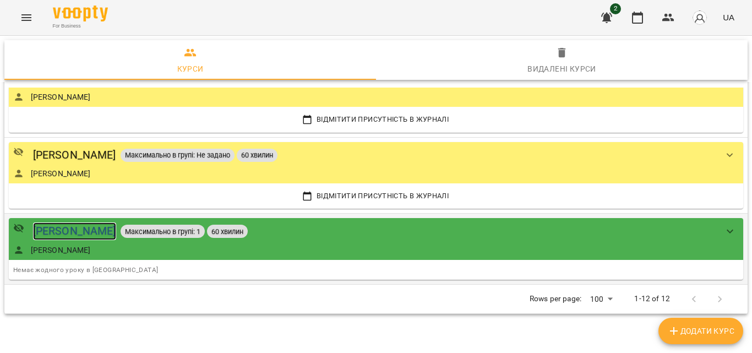
click at [42, 230] on div "[PERSON_NAME]" at bounding box center [74, 230] width 83 height 17
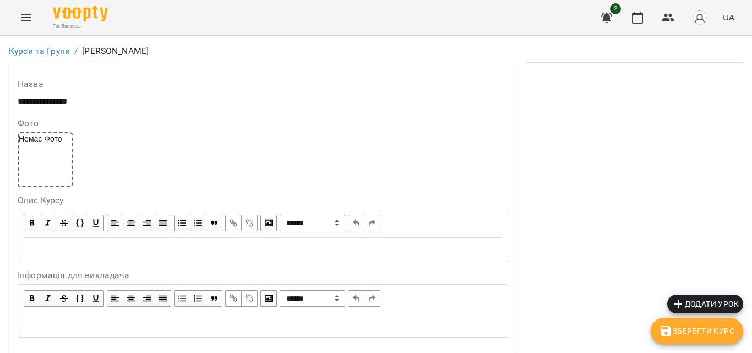
scroll to position [385, 0]
click at [719, 327] on span "Зберегти Курс" at bounding box center [697, 330] width 75 height 13
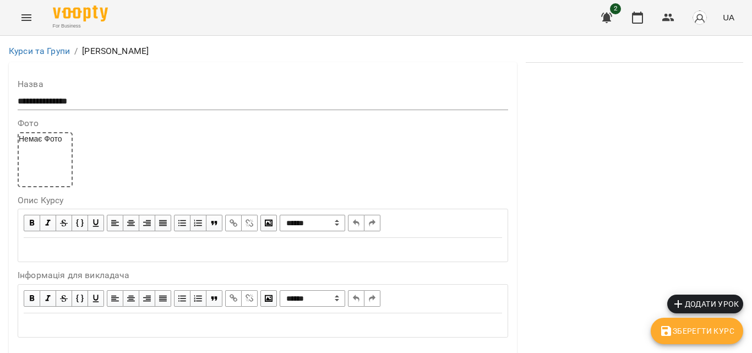
scroll to position [275, 0]
click at [24, 20] on icon "Menu" at bounding box center [26, 17] width 13 height 13
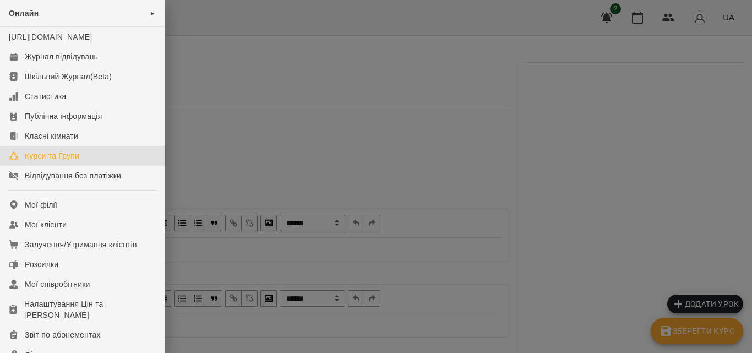
click at [67, 161] on div "Курси та Групи" at bounding box center [52, 155] width 55 height 11
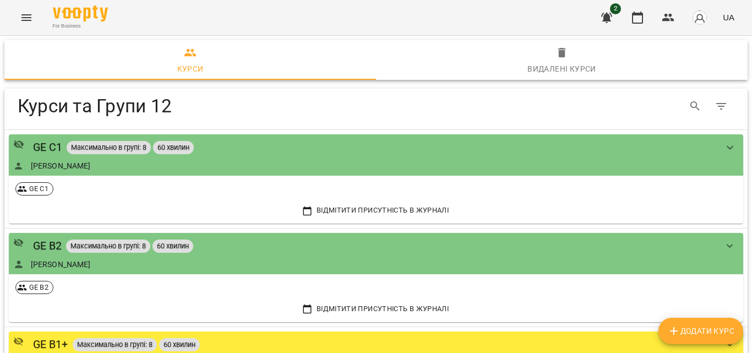
click at [701, 325] on span "Додати Курс" at bounding box center [700, 330] width 67 height 13
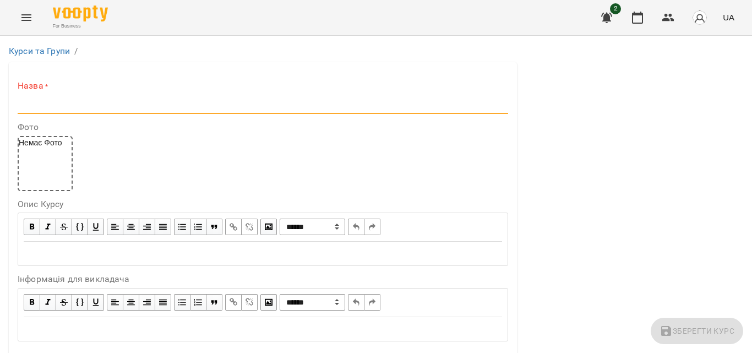
paste input "**********"
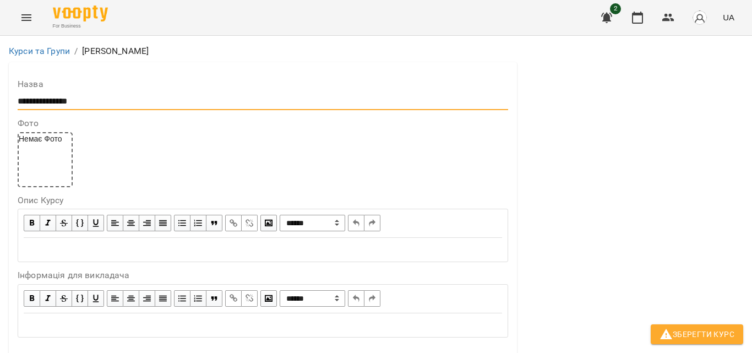
click at [85, 99] on input "**********" at bounding box center [263, 102] width 491 height 18
type input "**********"
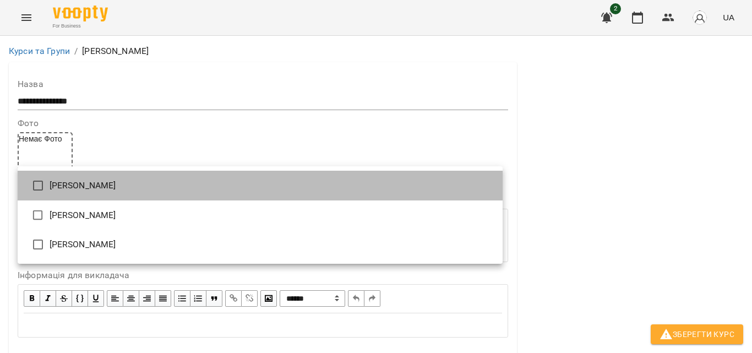
click at [75, 183] on li "[PERSON_NAME]" at bounding box center [260, 186] width 485 height 30
type input "**********"
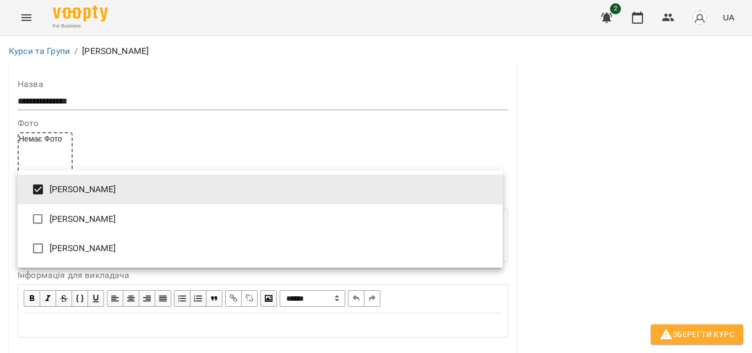
click at [489, 79] on div at bounding box center [376, 176] width 752 height 353
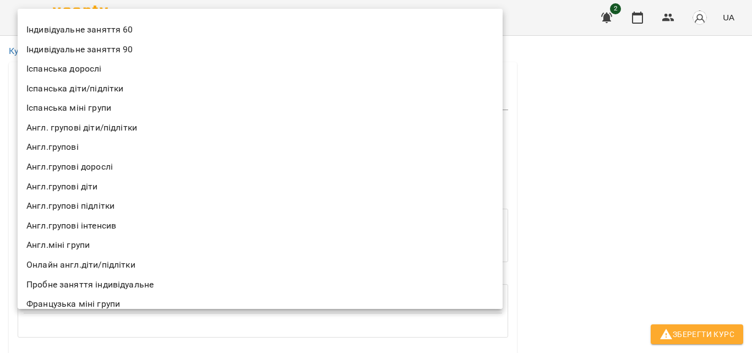
click at [99, 29] on li "Індивідуальне заняття 60" at bounding box center [260, 30] width 485 height 20
type input "**********"
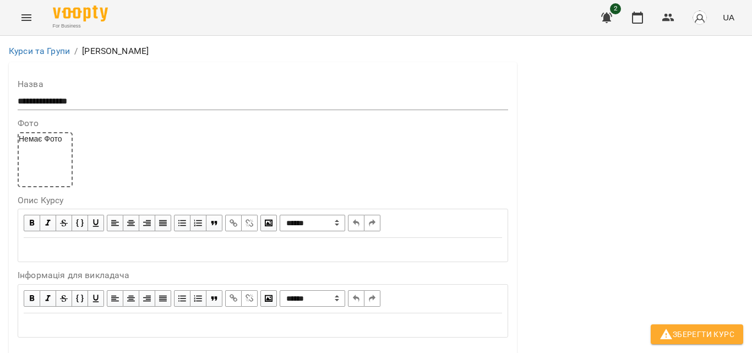
type input "*"
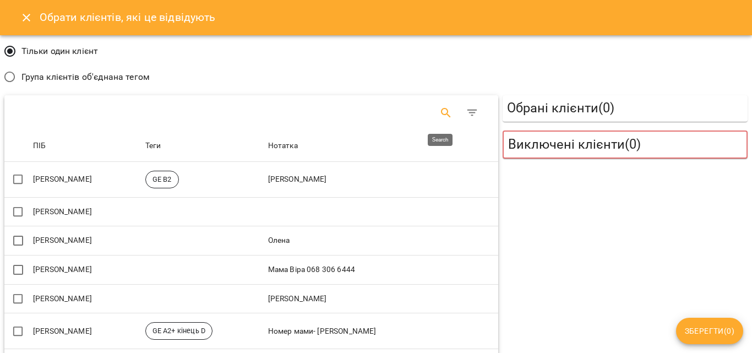
click at [439, 113] on icon "Search" at bounding box center [445, 112] width 13 height 13
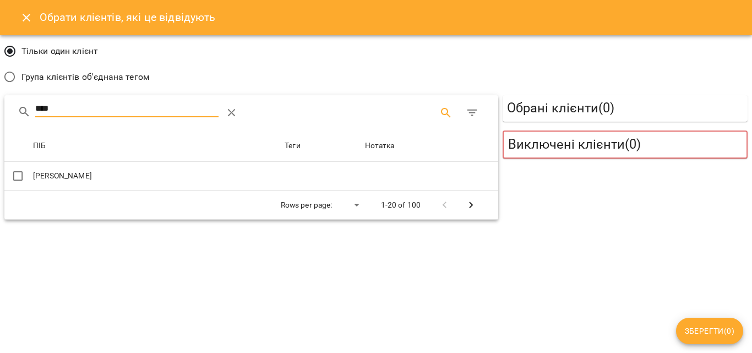
type input "****"
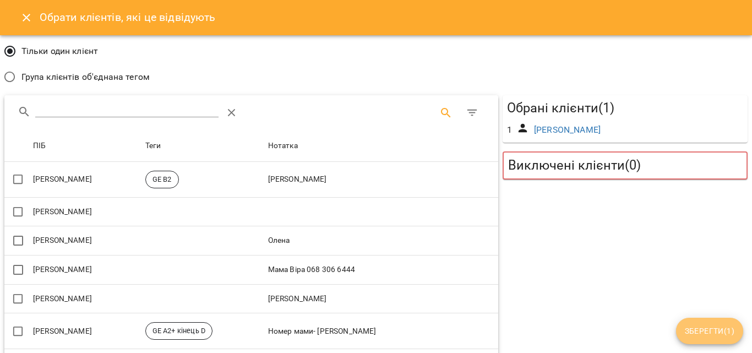
click at [694, 329] on span "Зберегти ( 1 )" at bounding box center [710, 330] width 50 height 13
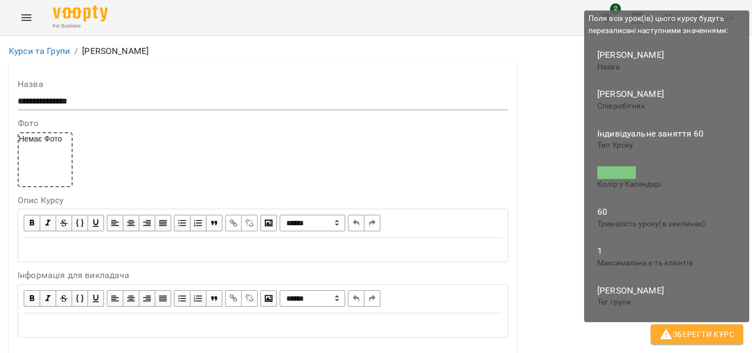
click at [703, 335] on span "Зберегти Курс" at bounding box center [697, 334] width 75 height 13
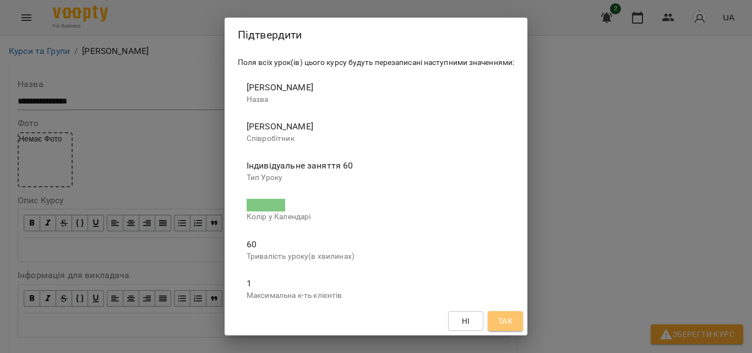
click at [511, 318] on span "Так" at bounding box center [505, 320] width 14 height 13
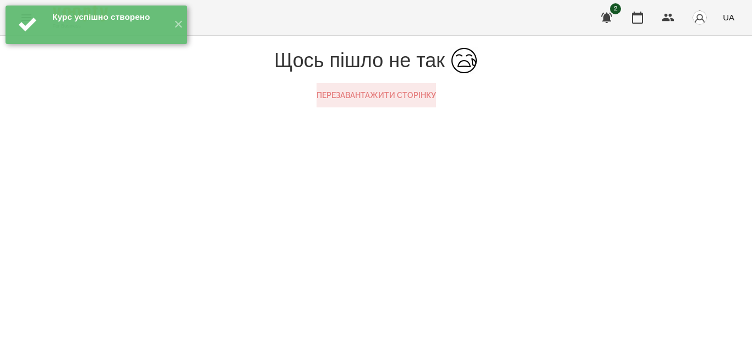
click at [374, 107] on button "Перезавантажити сторінку" at bounding box center [376, 95] width 119 height 24
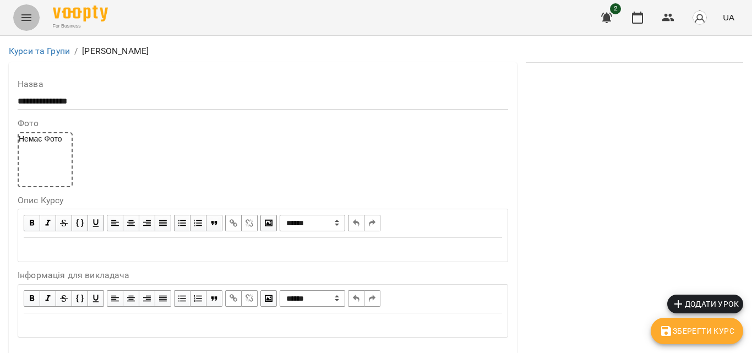
click at [19, 13] on button "Menu" at bounding box center [26, 17] width 26 height 26
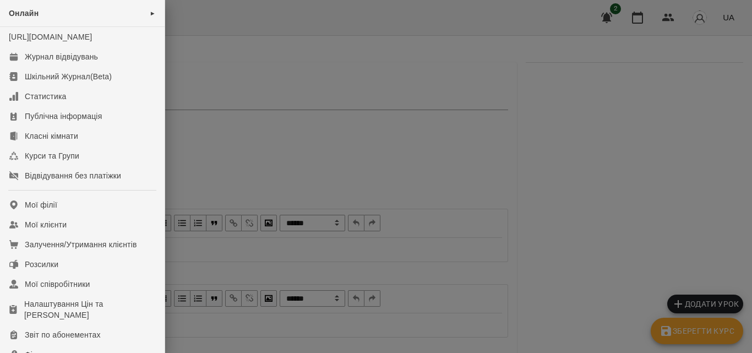
click at [515, 28] on div at bounding box center [376, 176] width 752 height 353
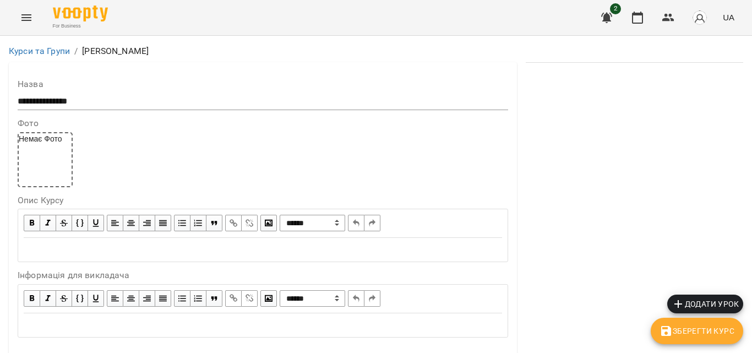
scroll to position [954, 0]
click at [704, 333] on span "Зберегти Курс" at bounding box center [697, 330] width 75 height 13
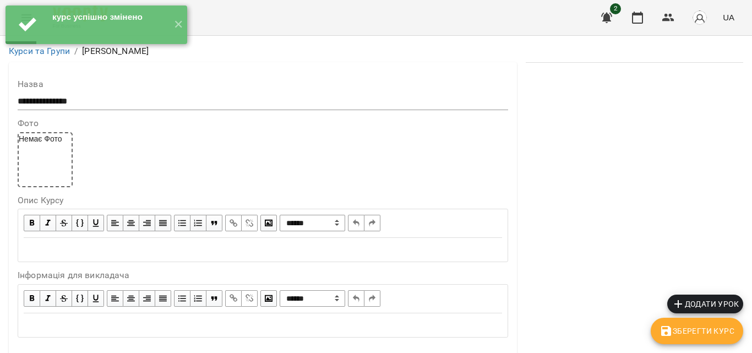
scroll to position [55, 0]
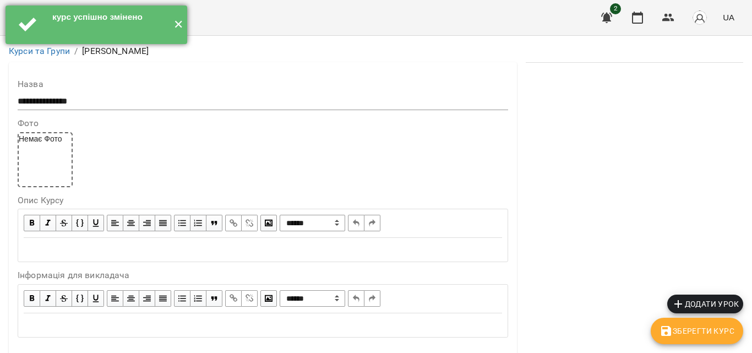
click at [174, 26] on button "✕" at bounding box center [178, 25] width 18 height 39
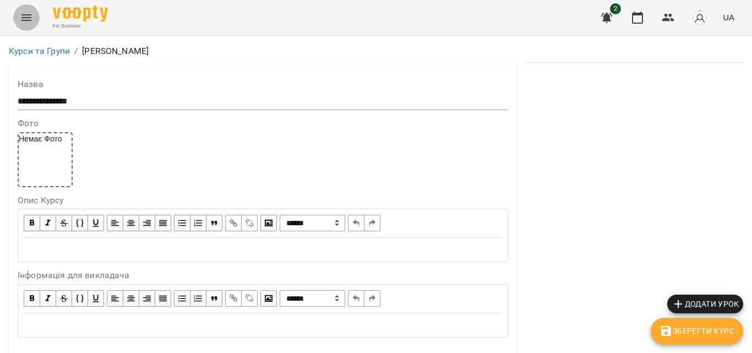
click at [31, 20] on icon "Menu" at bounding box center [26, 17] width 10 height 7
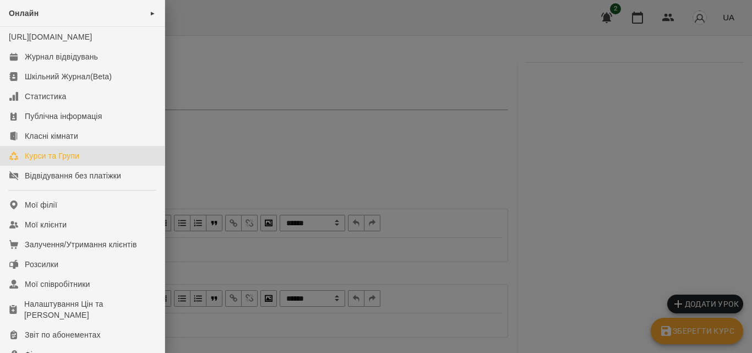
click at [57, 161] on div "Курси та Групи" at bounding box center [52, 155] width 55 height 11
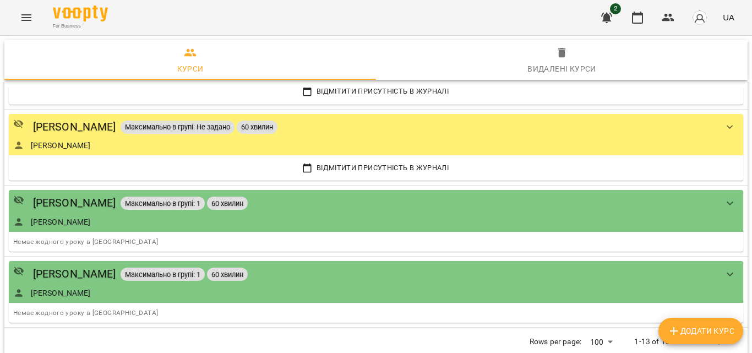
scroll to position [916, 0]
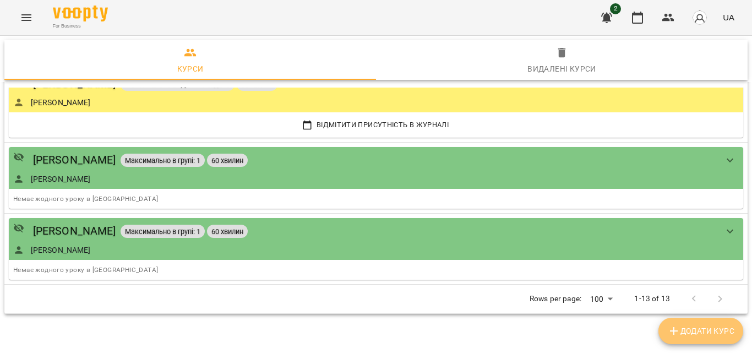
click at [714, 328] on span "Додати Курс" at bounding box center [700, 330] width 67 height 13
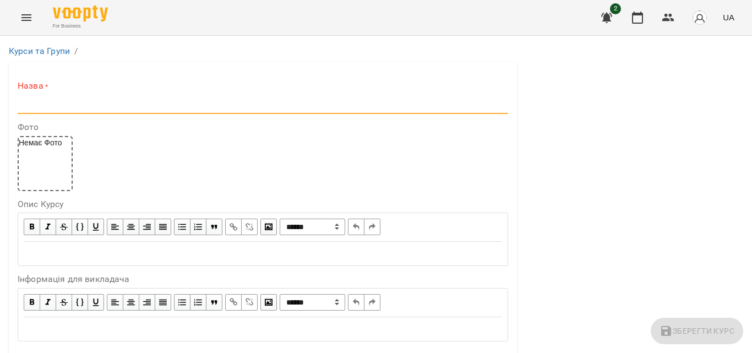
paste input "**********"
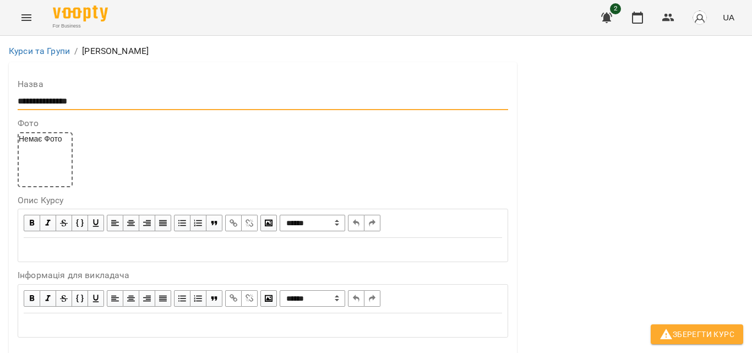
scroll to position [220, 0]
type input "**********"
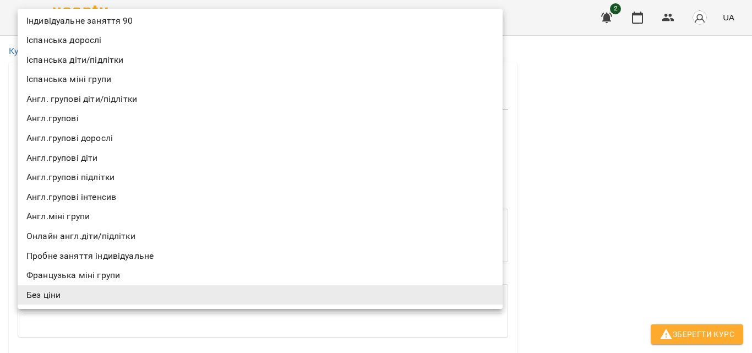
scroll to position [0, 0]
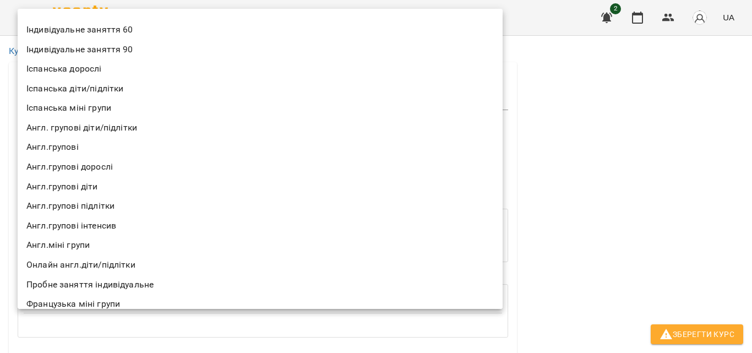
click at [128, 32] on li "Індивідуальне заняття 60" at bounding box center [260, 30] width 485 height 20
type input "**********"
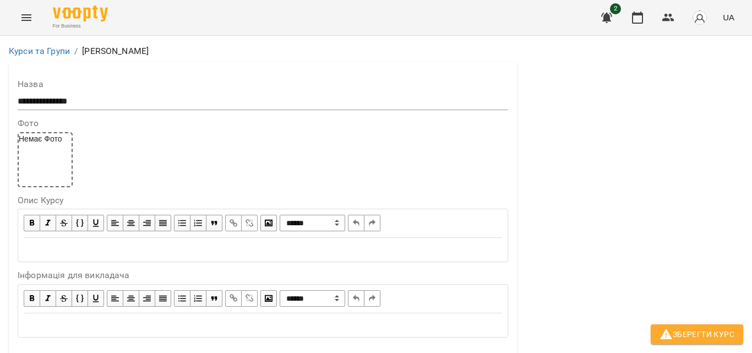
scroll to position [385, 0]
drag, startPoint x: 150, startPoint y: 153, endPoint x: 194, endPoint y: 154, distance: 44.1
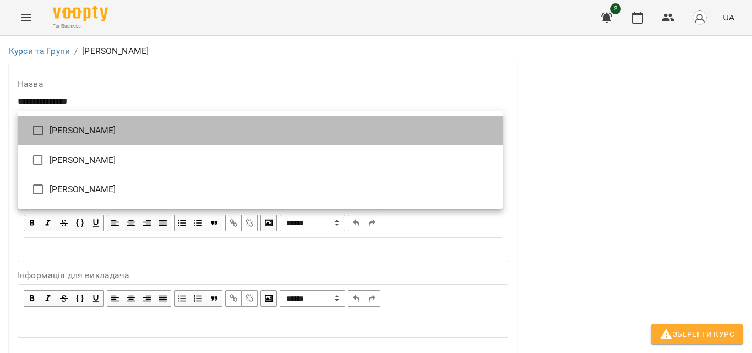
click at [63, 131] on li "[PERSON_NAME]" at bounding box center [260, 131] width 485 height 30
type input "**********"
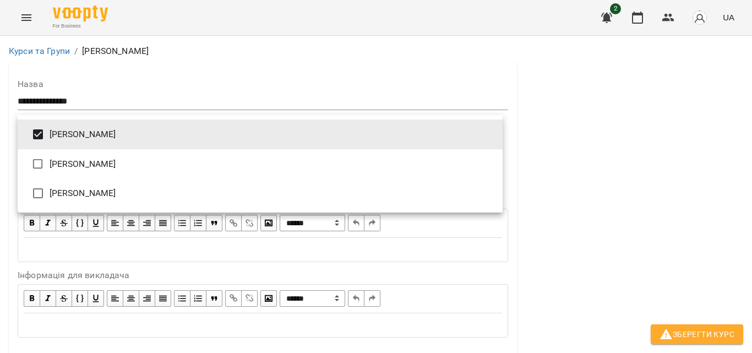
drag, startPoint x: 747, startPoint y: 150, endPoint x: 750, endPoint y: 199, distance: 48.6
click at [750, 199] on div at bounding box center [376, 176] width 752 height 353
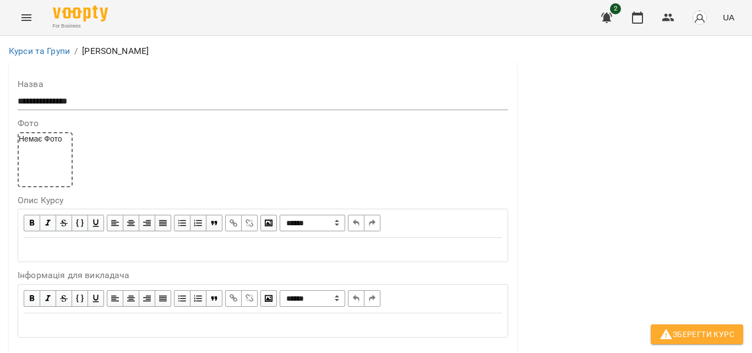
scroll to position [572, 0]
type input "*"
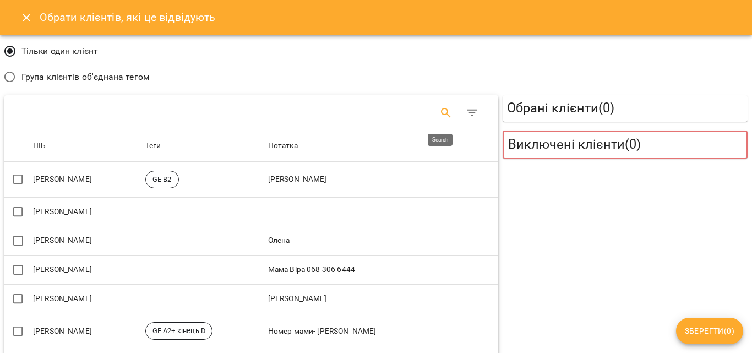
click at [441, 106] on button "Search" at bounding box center [446, 113] width 26 height 26
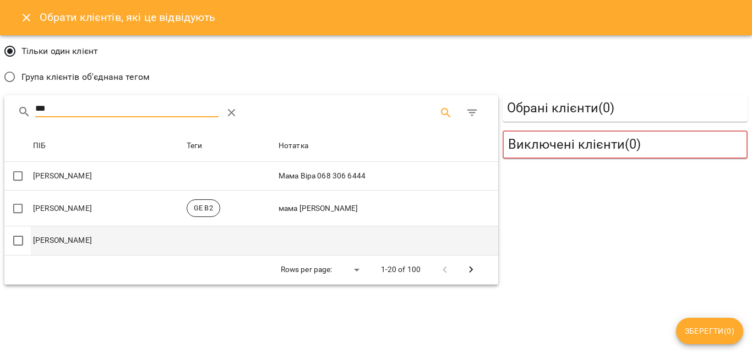
type input "***"
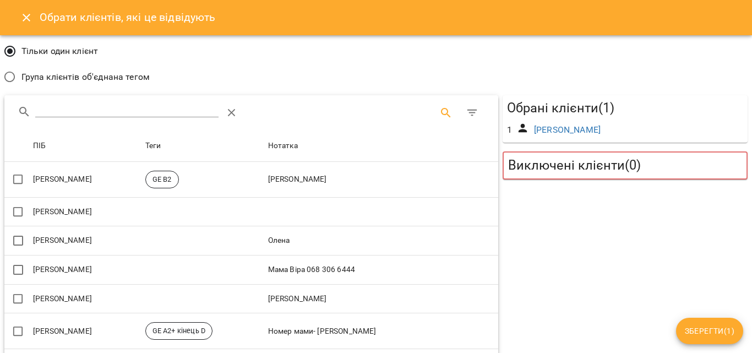
click at [726, 329] on span "Зберегти ( 1 )" at bounding box center [710, 330] width 50 height 13
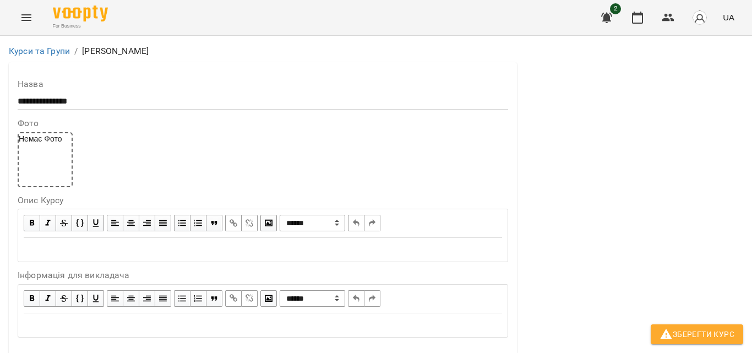
click at [706, 341] on button "Зберегти Курс" at bounding box center [697, 334] width 93 height 20
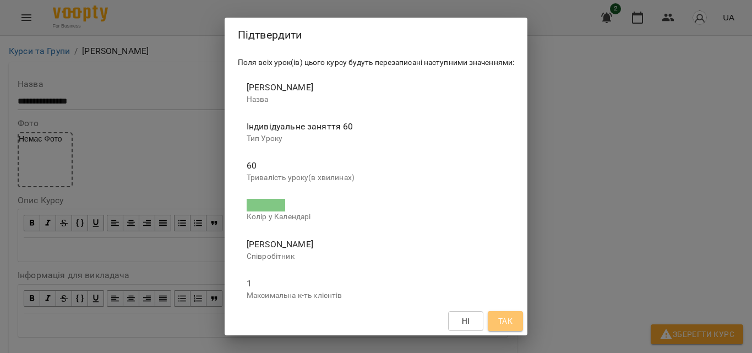
click at [519, 319] on button "Так" at bounding box center [505, 321] width 35 height 20
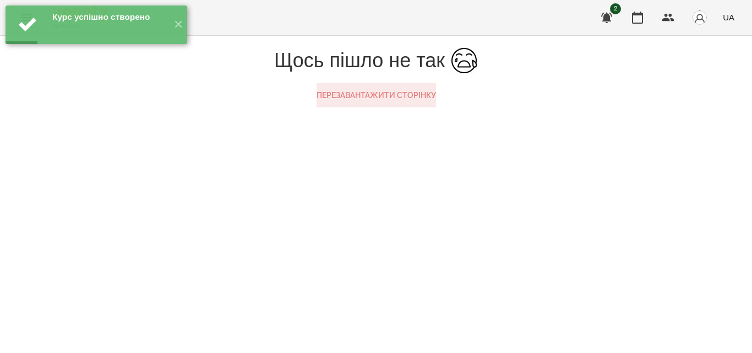
click at [418, 107] on button "Перезавантажити сторінку" at bounding box center [376, 95] width 119 height 24
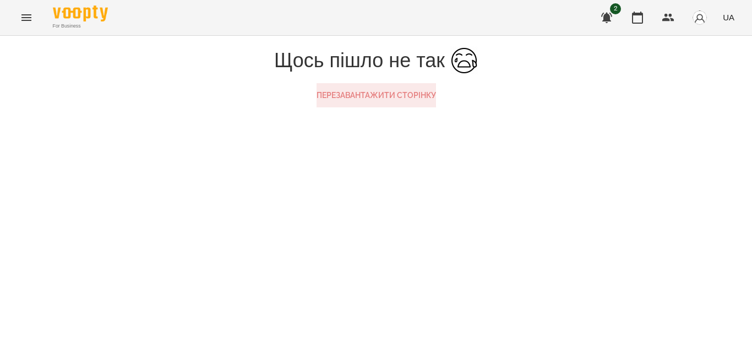
click at [380, 107] on button "Перезавантажити сторінку" at bounding box center [376, 95] width 119 height 24
click at [423, 107] on button "Перезавантажити сторінку" at bounding box center [376, 95] width 119 height 24
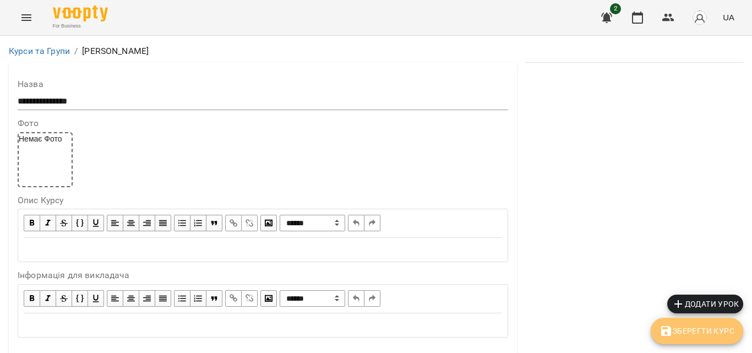
click at [713, 335] on span "Зберегти Курс" at bounding box center [697, 330] width 75 height 13
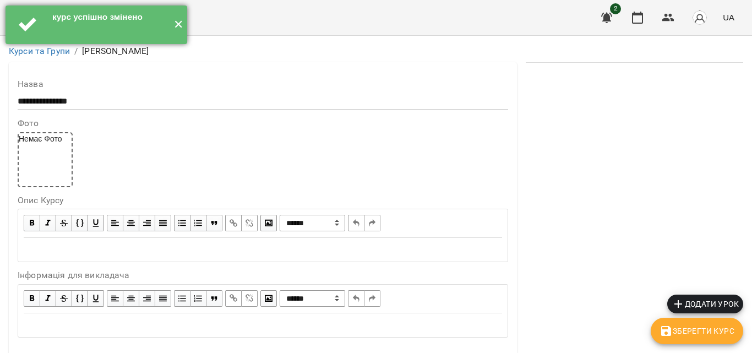
click at [172, 18] on button "✕" at bounding box center [178, 25] width 18 height 39
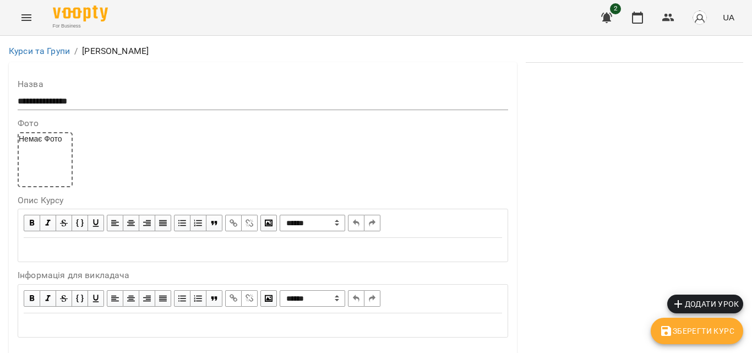
click at [23, 12] on icon "Menu" at bounding box center [26, 17] width 13 height 13
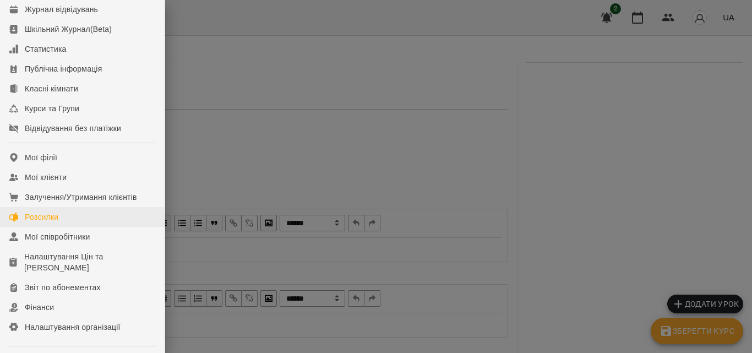
scroll to position [45, 0]
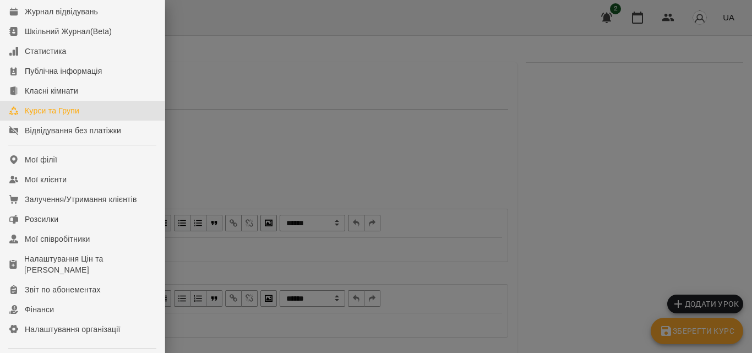
click at [79, 116] on div "Курси та Групи" at bounding box center [52, 110] width 55 height 11
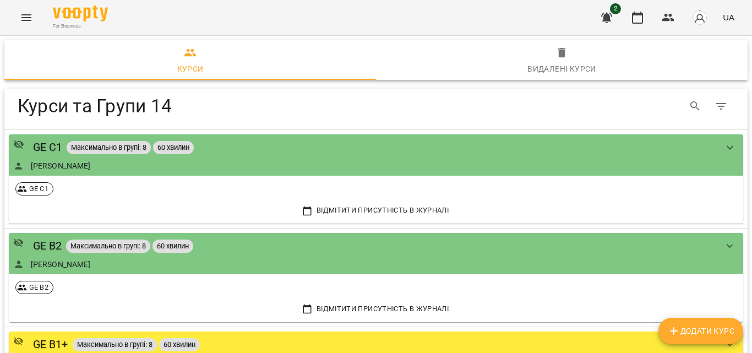
click at [703, 329] on span "Додати Курс" at bounding box center [700, 330] width 67 height 13
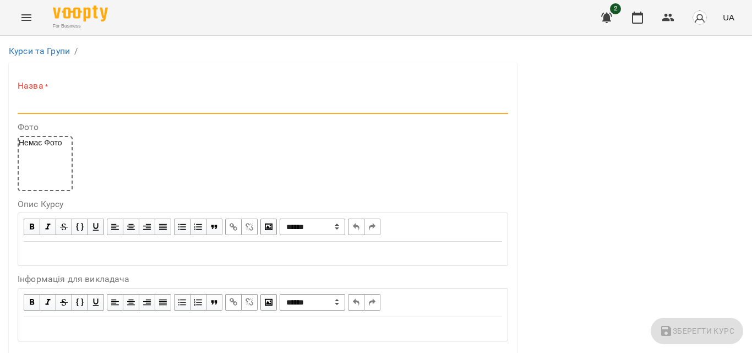
paste input "**********"
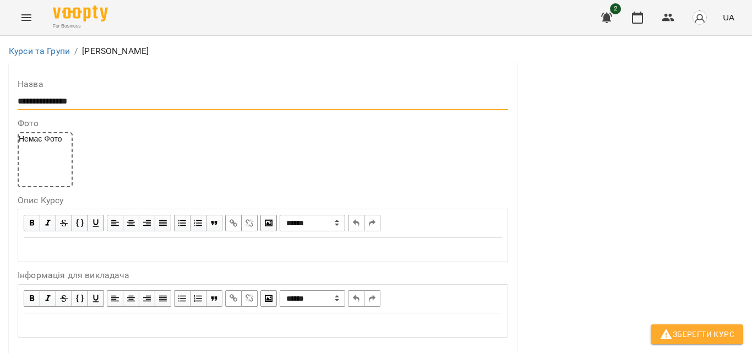
scroll to position [220, 0]
type input "**********"
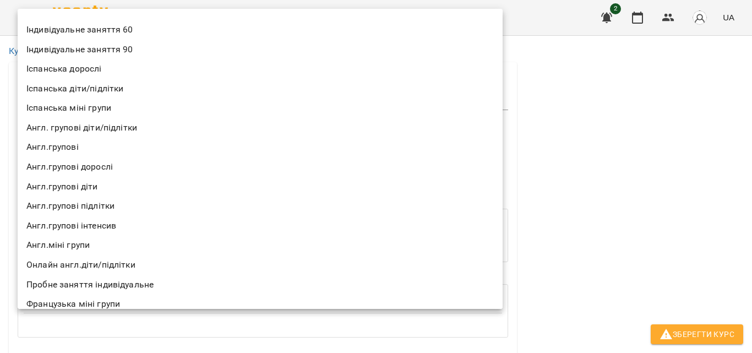
scroll to position [29, 0]
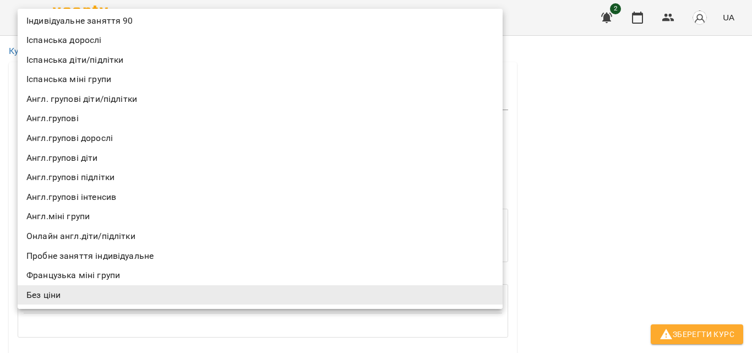
drag, startPoint x: 493, startPoint y: 111, endPoint x: 494, endPoint y: 62, distance: 49.0
click at [494, 62] on ul "Індивідуальне заняття 60 Індивідуальне заняття 90 Іспанська дорослі Іспанська д…" at bounding box center [264, 144] width 493 height 329
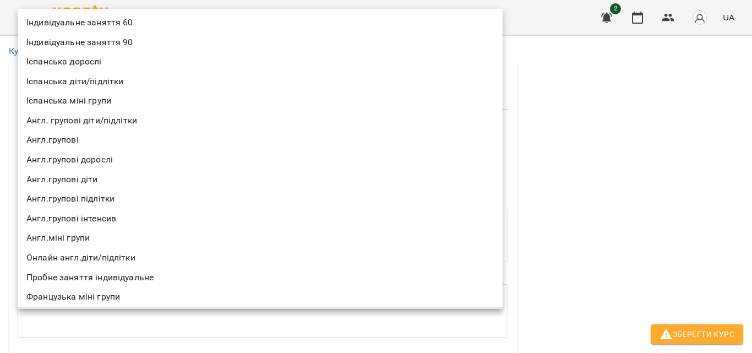
scroll to position [0, 0]
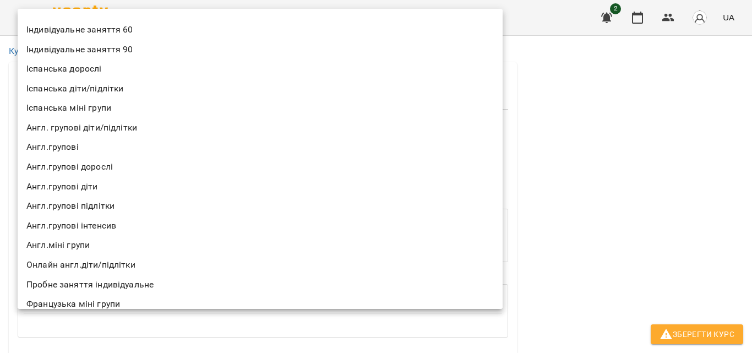
click at [91, 27] on li "Індивідуальне заняття 60" at bounding box center [260, 30] width 485 height 20
type input "**********"
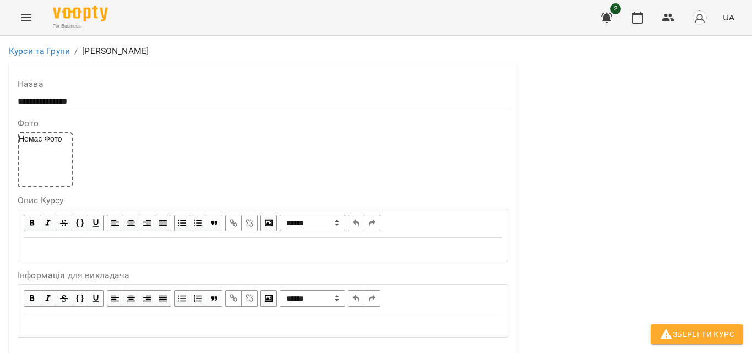
scroll to position [330, 0]
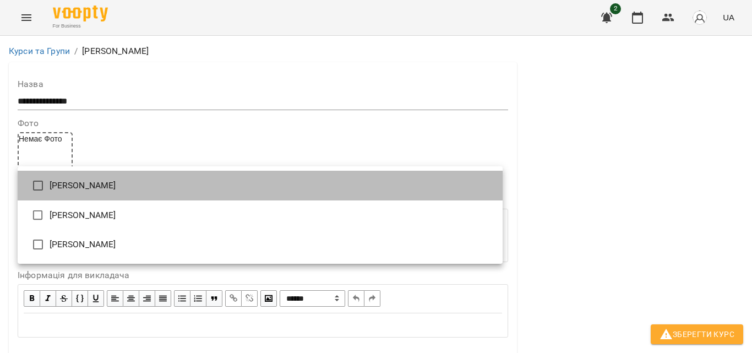
click at [94, 178] on li "[PERSON_NAME]" at bounding box center [260, 186] width 485 height 30
type input "**********"
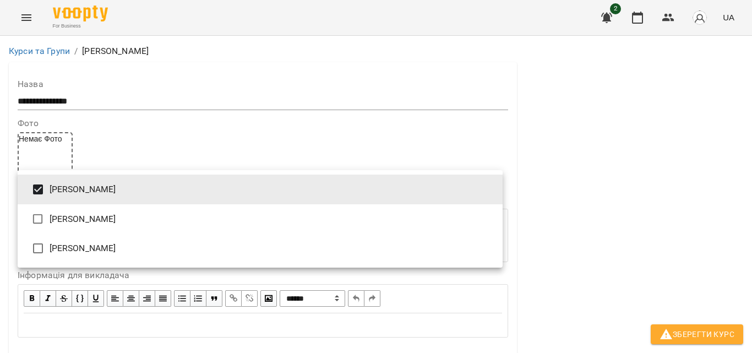
drag, startPoint x: 747, startPoint y: 146, endPoint x: 748, endPoint y: 193, distance: 47.4
click at [748, 193] on div at bounding box center [376, 176] width 752 height 353
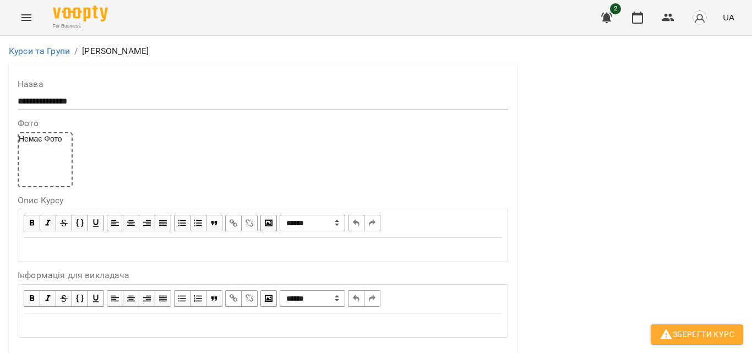
scroll to position [674, 0]
type input "*"
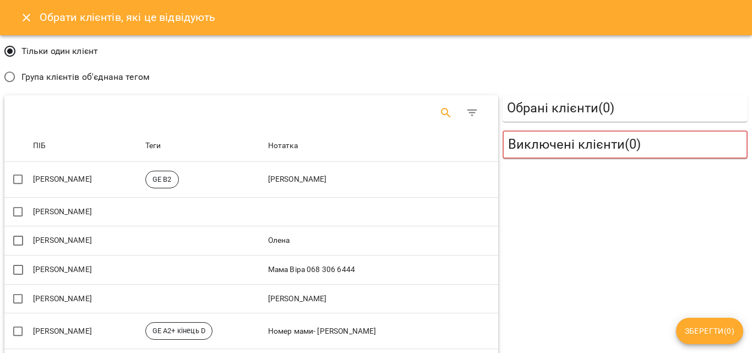
click at [439, 112] on icon "Search" at bounding box center [445, 112] width 13 height 13
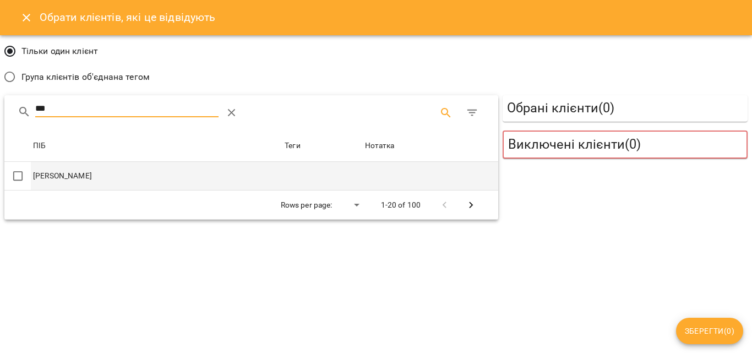
type input "***"
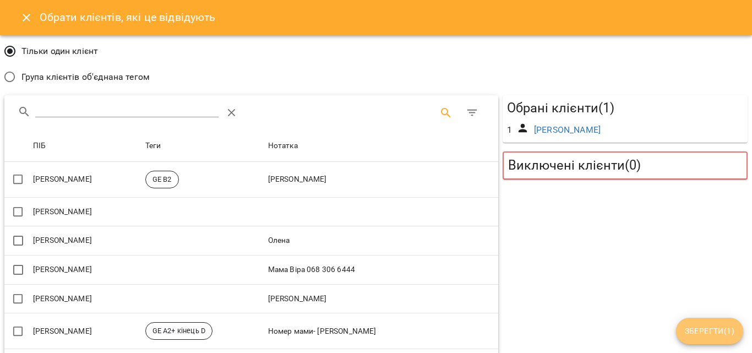
click at [713, 329] on span "Зберегти ( 1 )" at bounding box center [710, 330] width 50 height 13
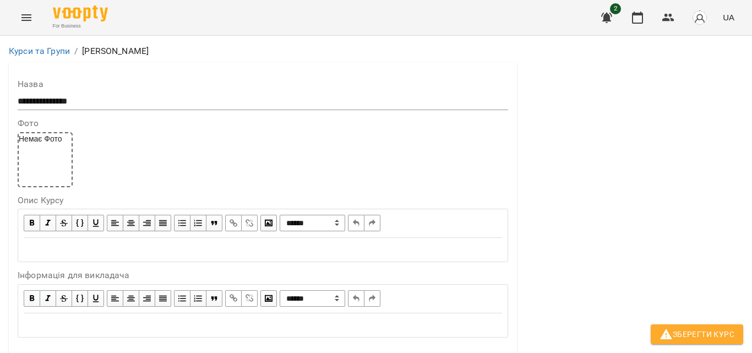
click at [703, 337] on span "Зберегти Курс" at bounding box center [697, 334] width 75 height 13
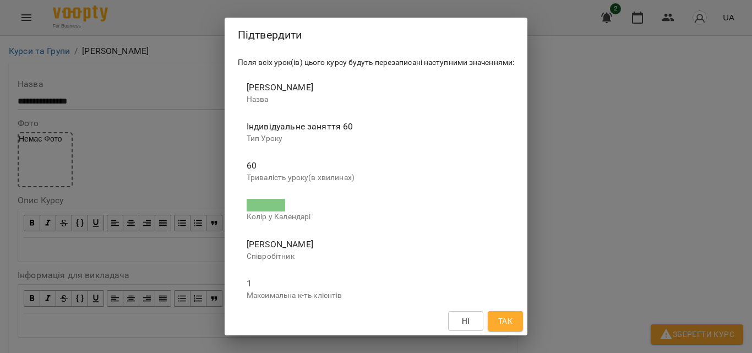
click at [513, 320] on span "Так" at bounding box center [505, 320] width 14 height 13
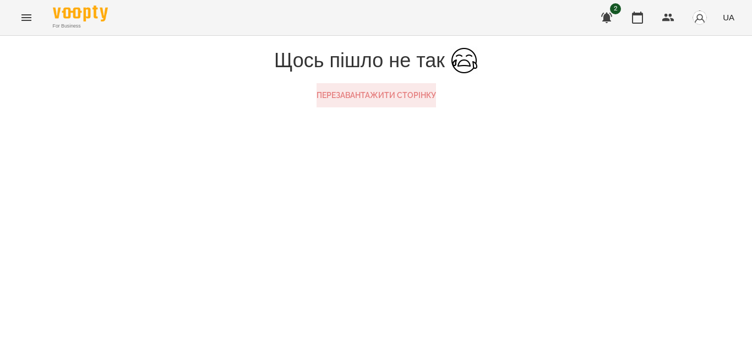
click at [344, 107] on button "Перезавантажити сторінку" at bounding box center [376, 95] width 119 height 24
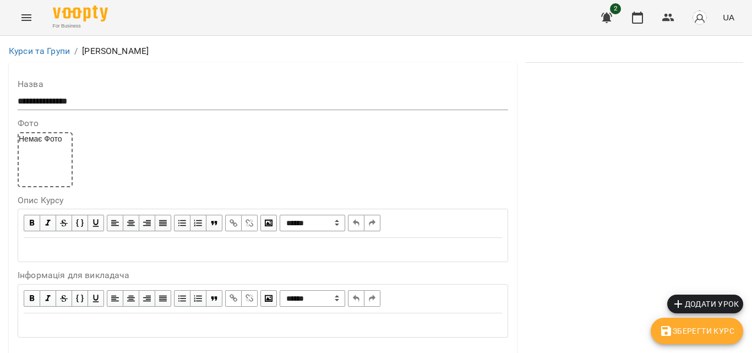
click at [691, 323] on button "Зберегти Курс" at bounding box center [697, 331] width 93 height 26
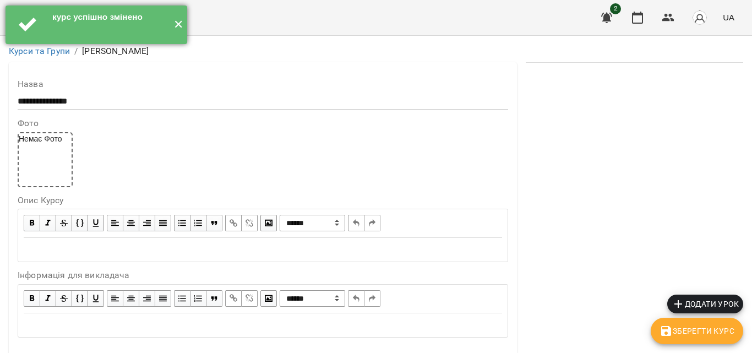
click at [181, 24] on button "✕" at bounding box center [178, 25] width 18 height 39
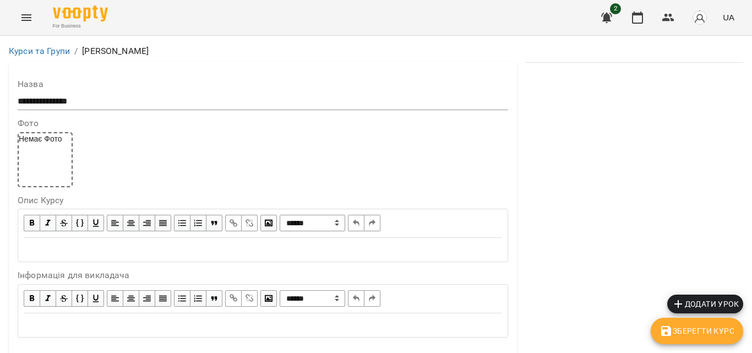
click at [25, 17] on icon "Menu" at bounding box center [26, 17] width 13 height 13
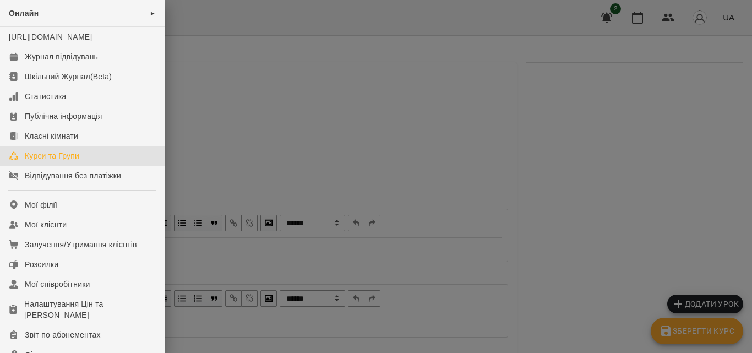
click at [77, 161] on div "Курси та Групи" at bounding box center [52, 155] width 55 height 11
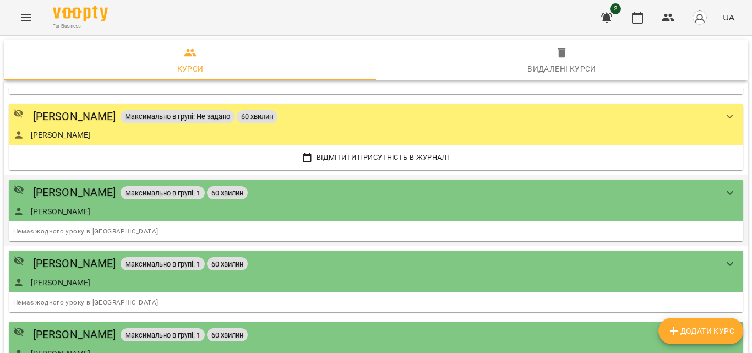
scroll to position [877, 0]
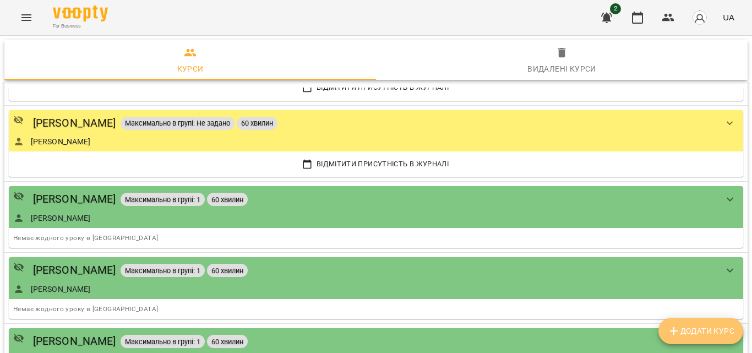
click at [688, 324] on span "Додати Курс" at bounding box center [700, 330] width 67 height 13
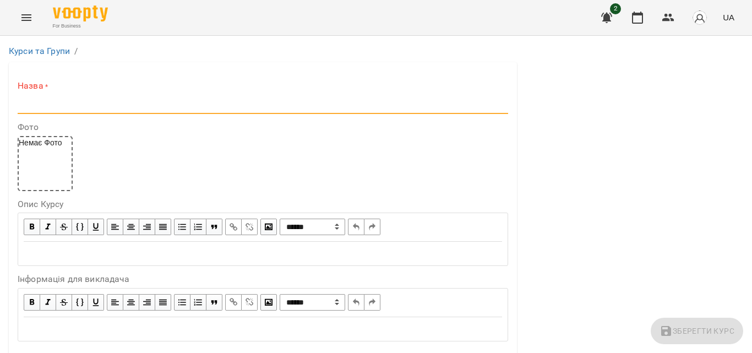
paste input "**********"
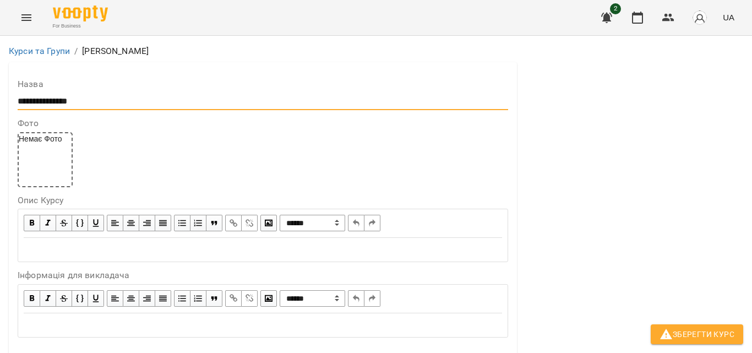
scroll to position [220, 0]
type input "**********"
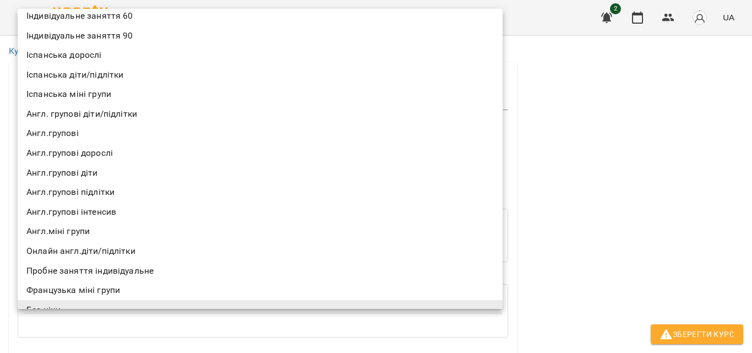
scroll to position [0, 0]
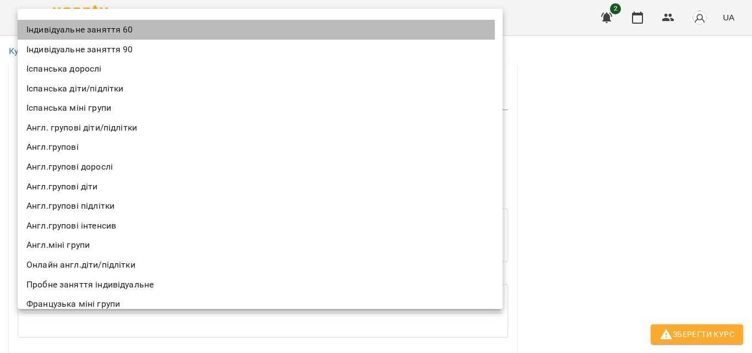
click at [73, 31] on li "Індивідуальне заняття 60" at bounding box center [260, 30] width 485 height 20
type input "**********"
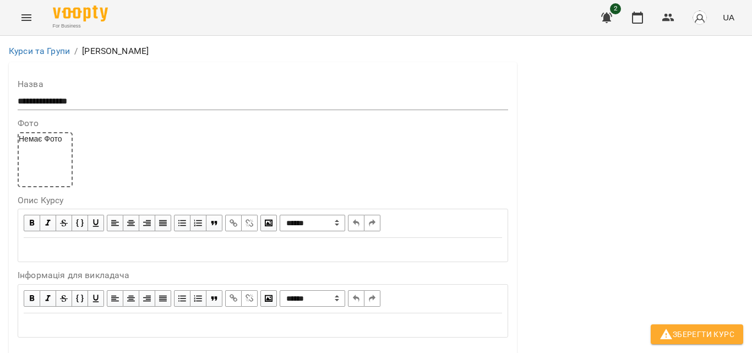
scroll to position [330, 0]
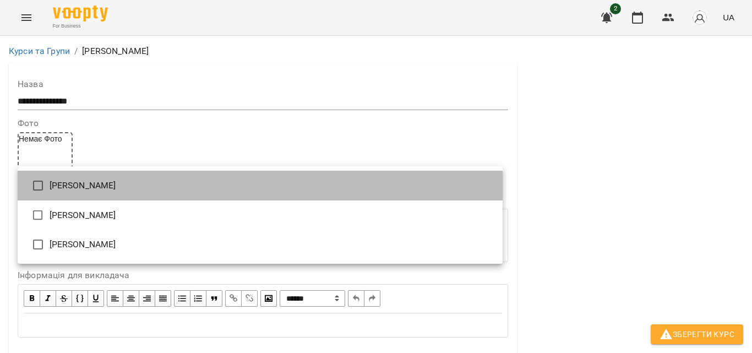
click at [84, 180] on li "[PERSON_NAME]" at bounding box center [260, 186] width 485 height 30
type input "**********"
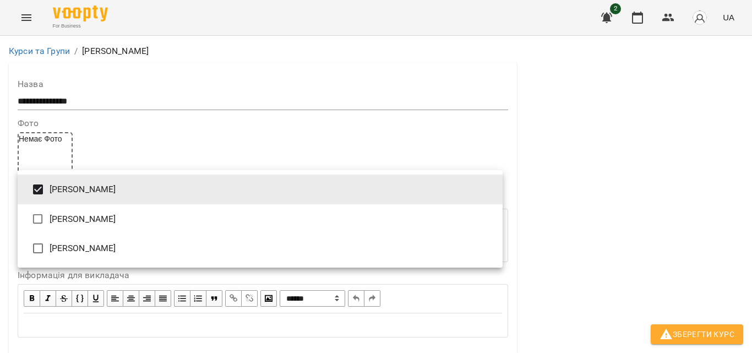
drag, startPoint x: 749, startPoint y: 152, endPoint x: 750, endPoint y: 222, distance: 69.9
click at [750, 222] on div at bounding box center [376, 176] width 752 height 353
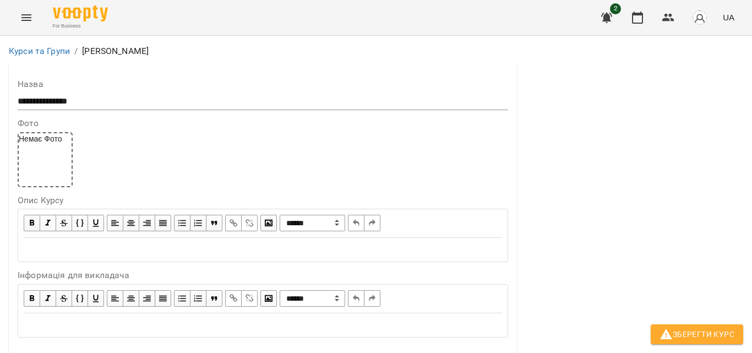
scroll to position [635, 0]
type input "*"
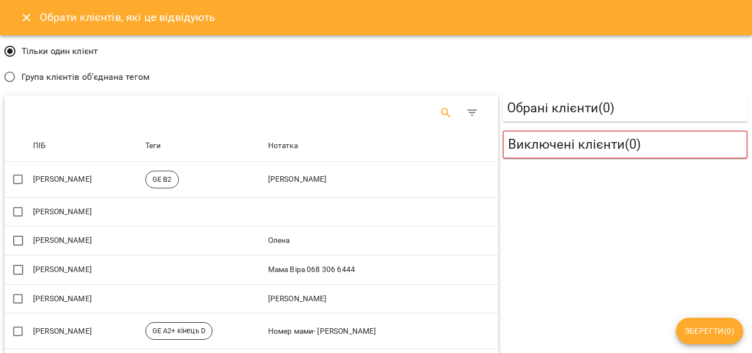
click at [439, 110] on icon "Search" at bounding box center [445, 112] width 13 height 13
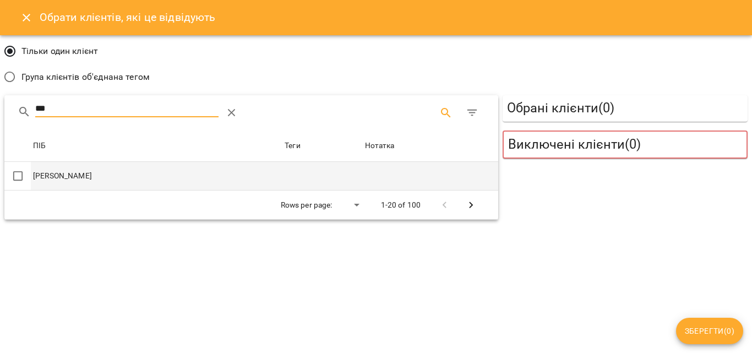
type input "***"
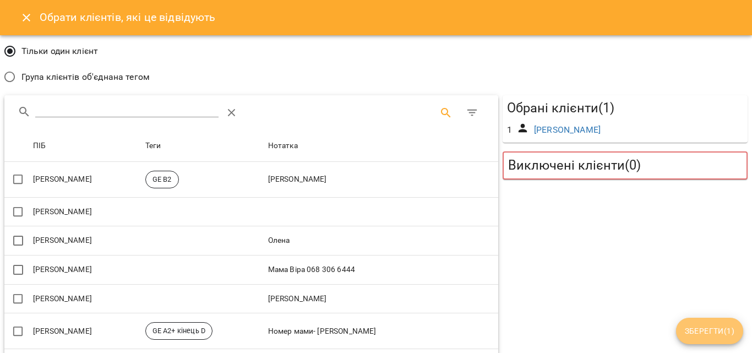
click at [714, 329] on span "Зберегти ( 1 )" at bounding box center [710, 330] width 50 height 13
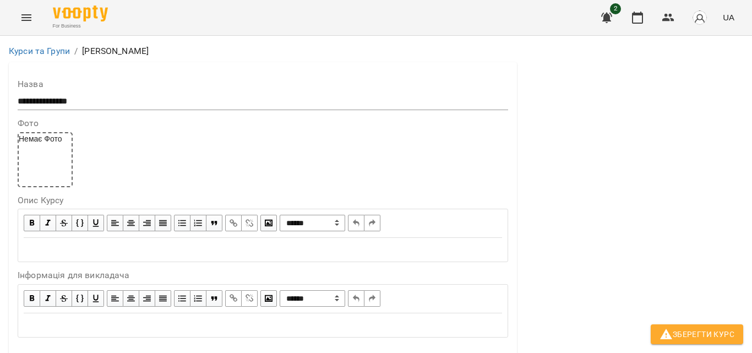
click at [701, 333] on span "Зберегти Курс" at bounding box center [697, 334] width 75 height 13
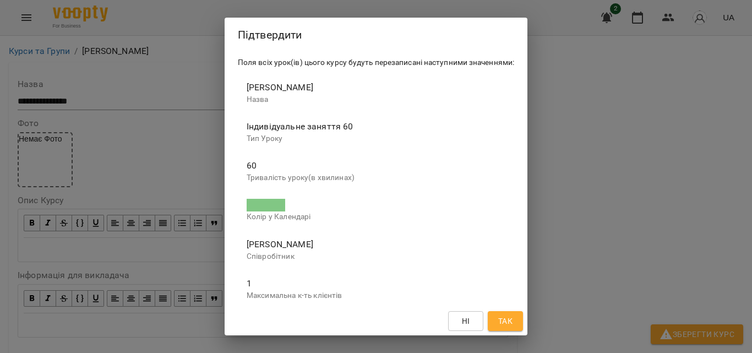
click at [523, 322] on button "Так" at bounding box center [505, 321] width 35 height 20
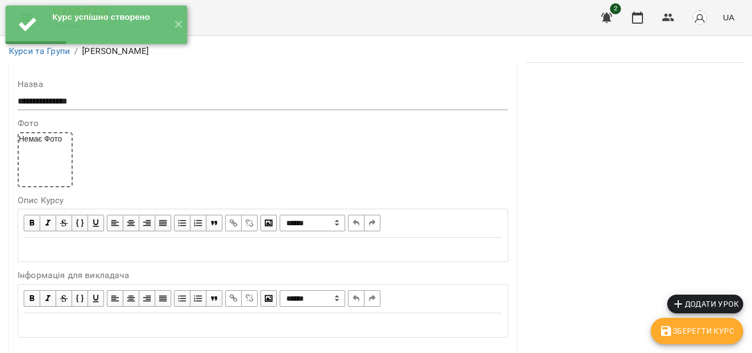
click at [697, 335] on span "Зберегти Курс" at bounding box center [697, 330] width 75 height 13
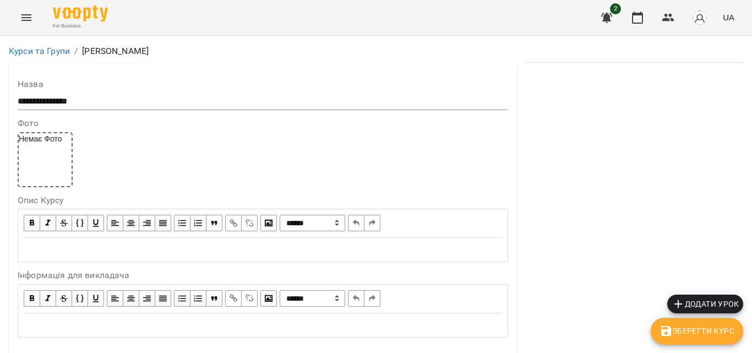
click at [30, 18] on icon "Menu" at bounding box center [26, 17] width 13 height 13
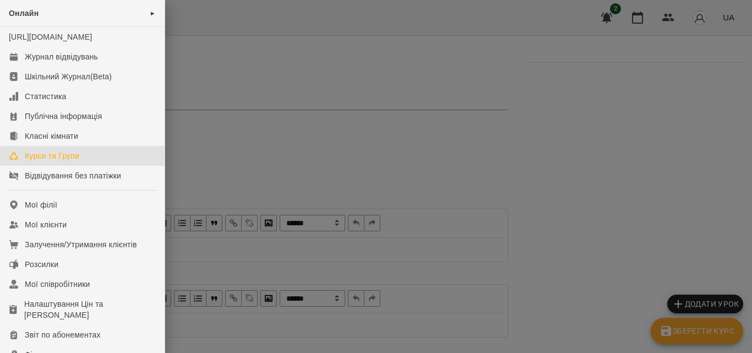
click at [51, 161] on div "Курси та Групи" at bounding box center [52, 155] width 55 height 11
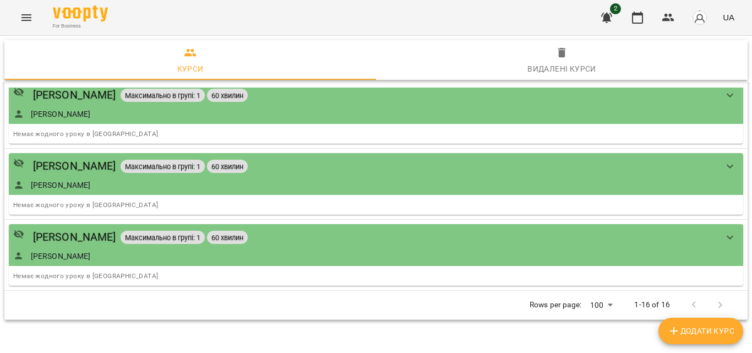
scroll to position [1129, 0]
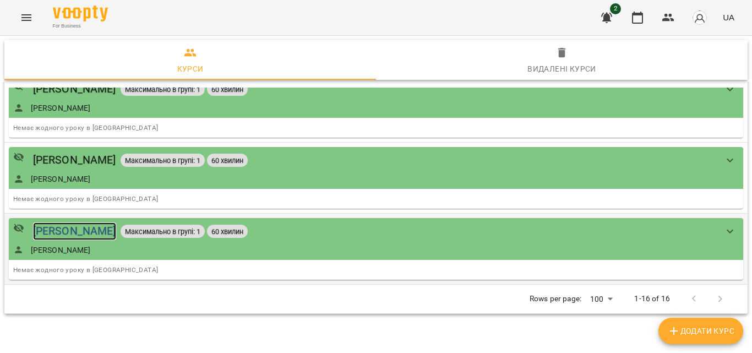
click at [40, 232] on div "[PERSON_NAME]" at bounding box center [74, 230] width 83 height 17
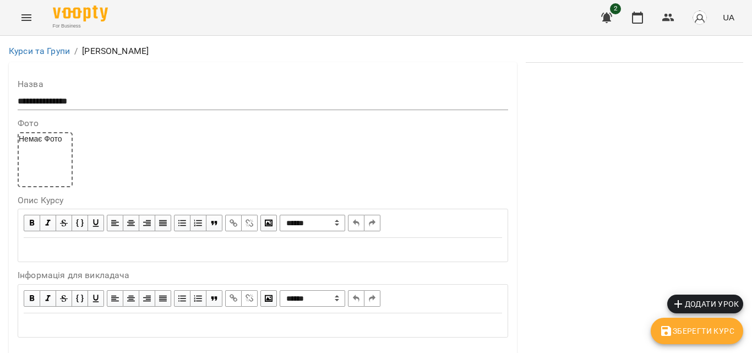
scroll to position [954, 0]
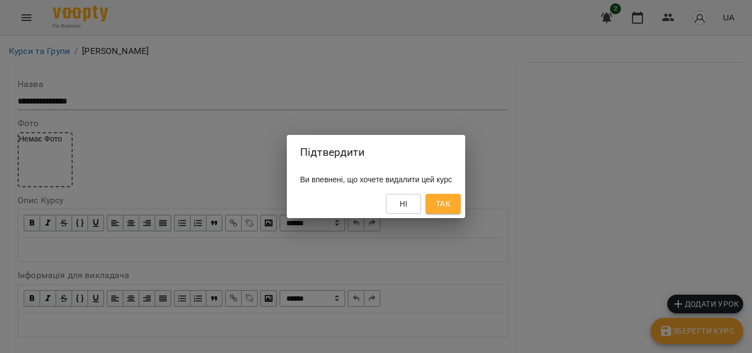
click at [450, 204] on span "Так" at bounding box center [443, 203] width 14 height 13
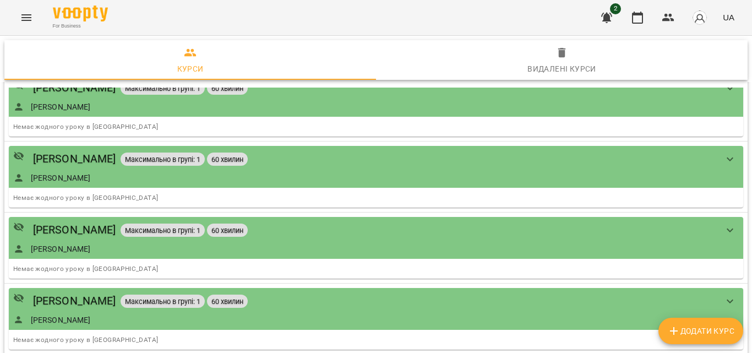
scroll to position [1129, 0]
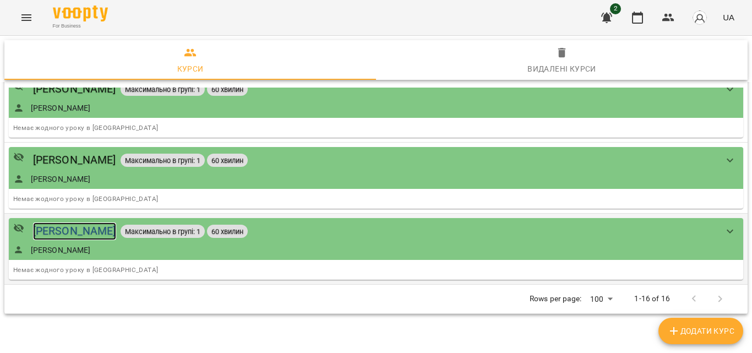
click at [70, 229] on div "[PERSON_NAME]" at bounding box center [74, 230] width 83 height 17
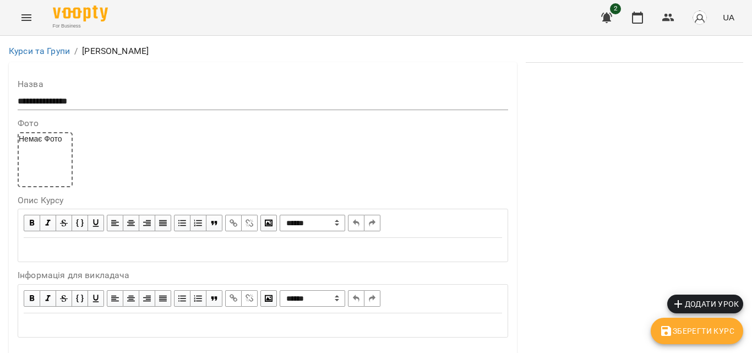
scroll to position [954, 0]
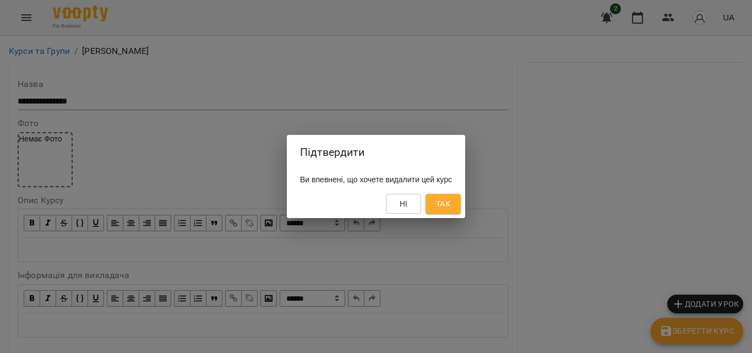
click at [450, 204] on span "Так" at bounding box center [443, 203] width 14 height 13
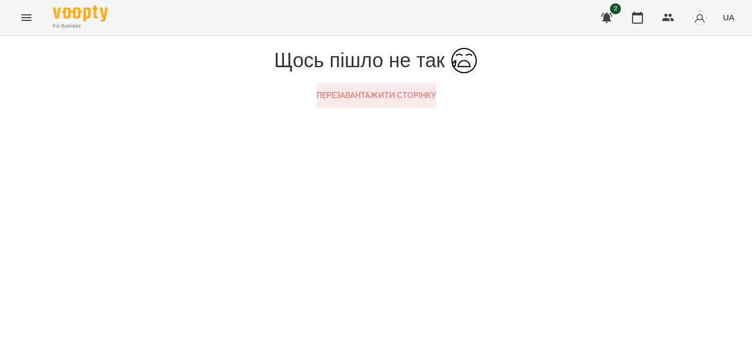
click at [349, 107] on button "Перезавантажити сторінку" at bounding box center [376, 95] width 119 height 24
click at [21, 20] on icon "Menu" at bounding box center [26, 17] width 10 height 7
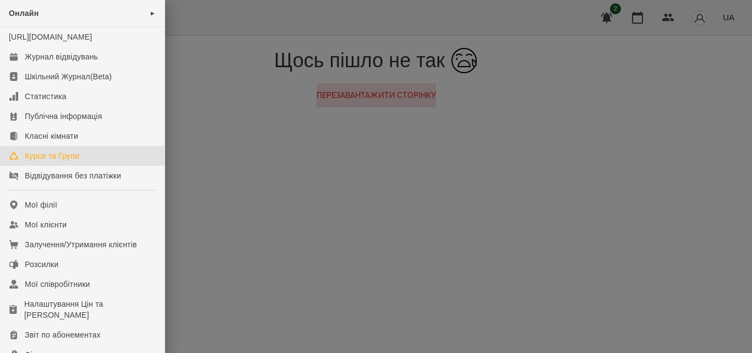
drag, startPoint x: 64, startPoint y: 168, endPoint x: 92, endPoint y: 168, distance: 27.5
click at [65, 161] on div "Курси та Групи" at bounding box center [52, 155] width 55 height 11
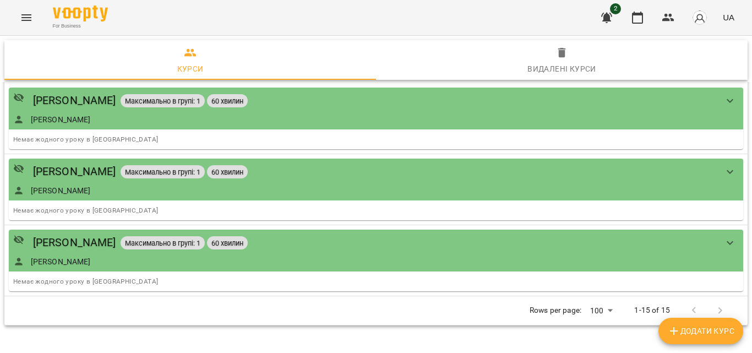
scroll to position [1058, 0]
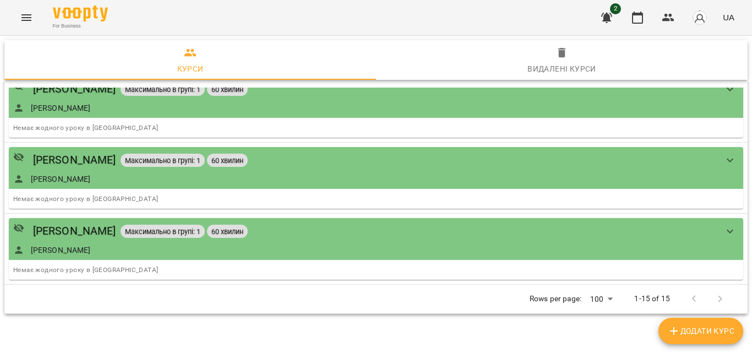
click at [155, 293] on div "Rows per page: 100 *** 1-15 of 15" at bounding box center [376, 299] width 717 height 29
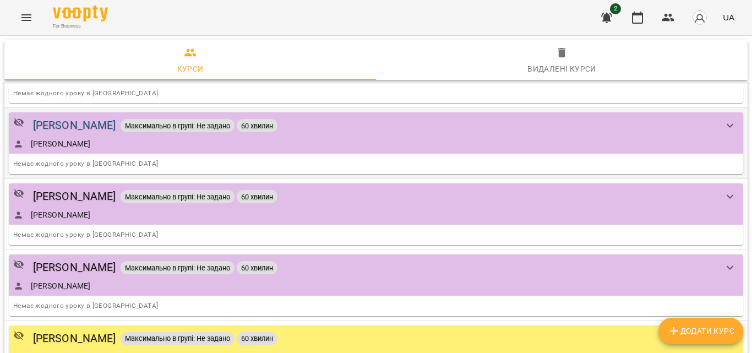
scroll to position [508, 0]
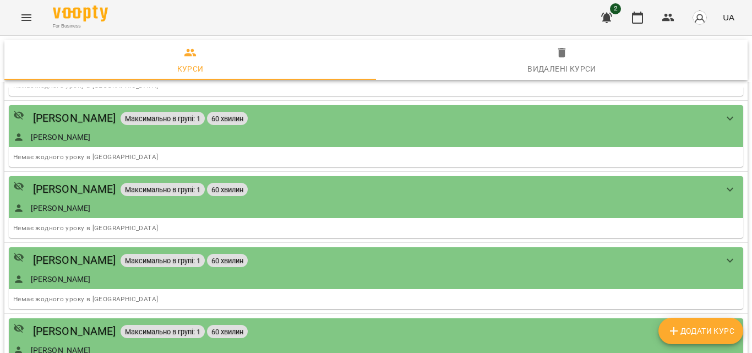
scroll to position [1129, 0]
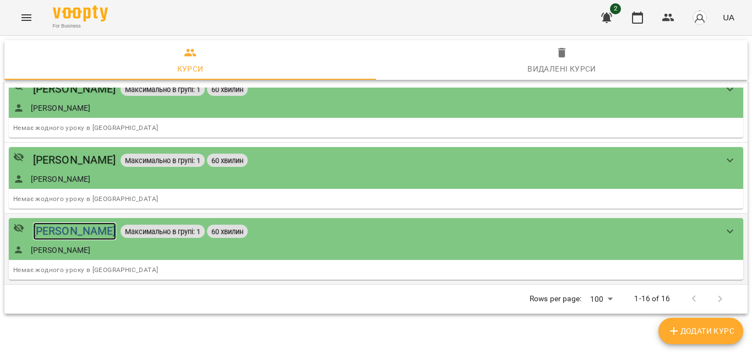
click at [79, 227] on div "[PERSON_NAME]" at bounding box center [74, 230] width 83 height 17
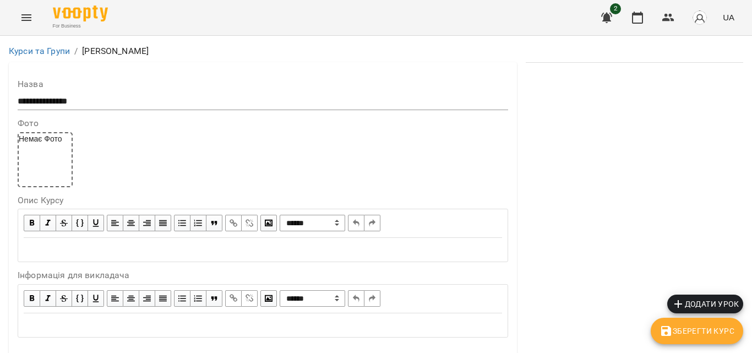
scroll to position [954, 0]
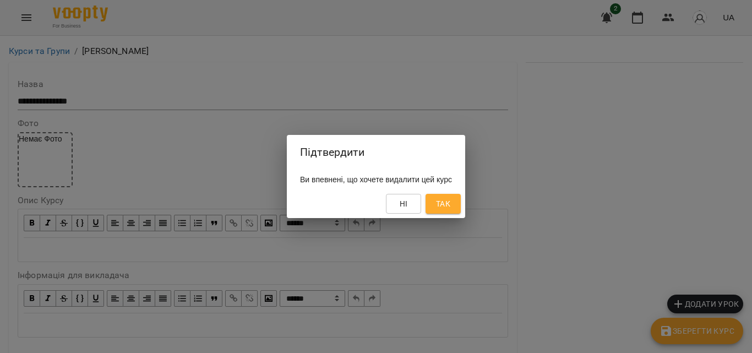
click at [450, 203] on span "Так" at bounding box center [443, 203] width 14 height 13
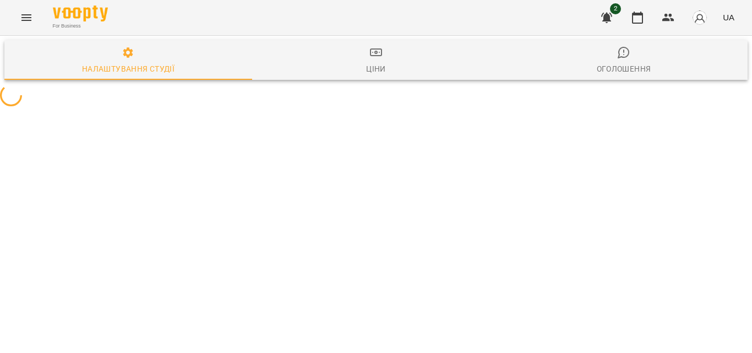
select select "**"
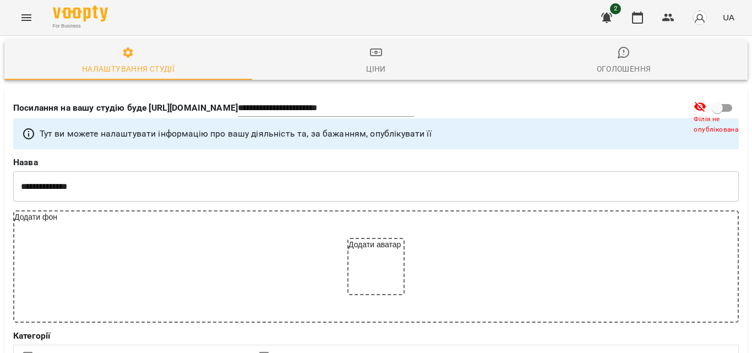
click at [24, 19] on icon "Menu" at bounding box center [26, 17] width 13 height 13
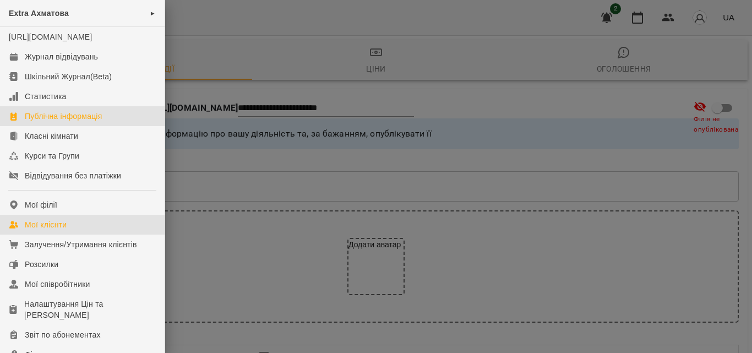
click at [58, 230] on div "Мої клієнти" at bounding box center [46, 224] width 42 height 11
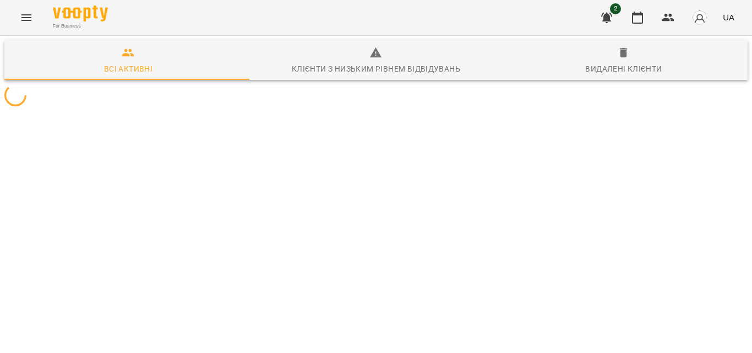
click at [19, 6] on div "For Business 2 UA" at bounding box center [376, 17] width 752 height 35
click at [23, 8] on button "Menu" at bounding box center [26, 17] width 26 height 26
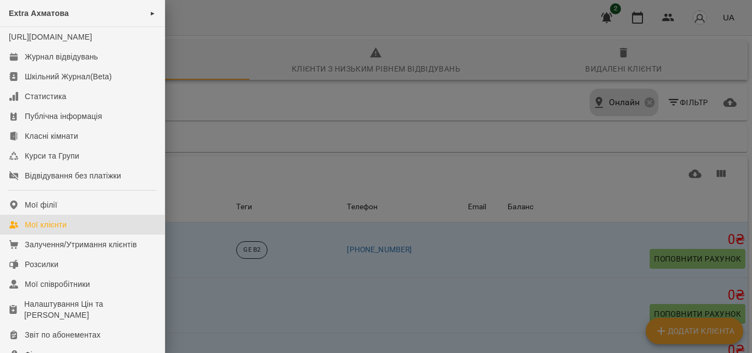
click at [28, 17] on span "Extra Ахматова" at bounding box center [39, 13] width 60 height 9
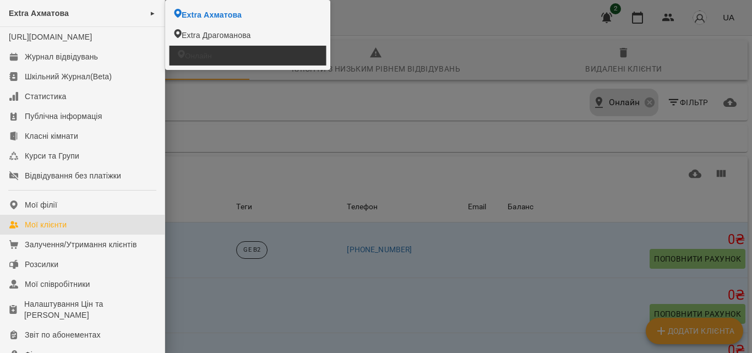
click at [209, 55] on span "Онлайн" at bounding box center [198, 55] width 27 height 10
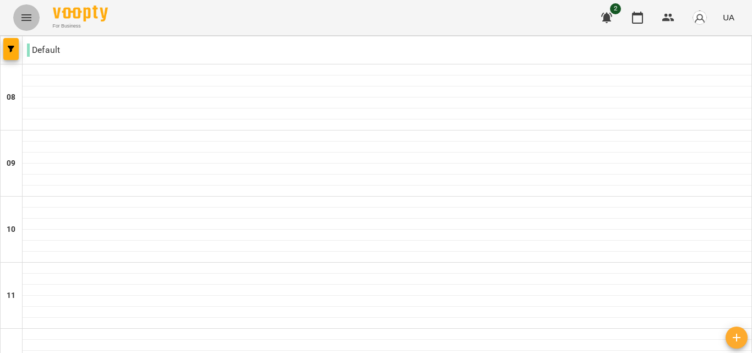
click at [26, 19] on icon "Menu" at bounding box center [26, 17] width 13 height 13
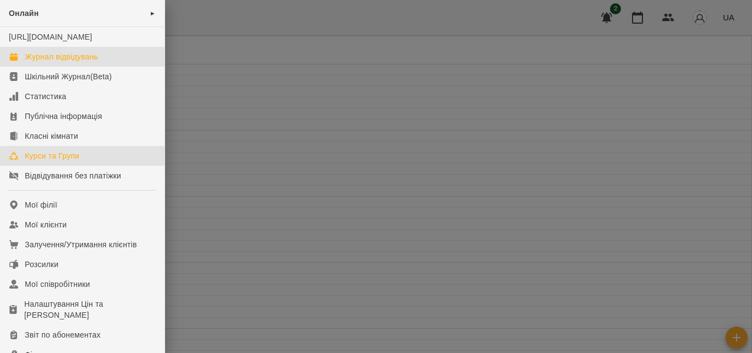
click at [64, 161] on div "Курси та Групи" at bounding box center [52, 155] width 55 height 11
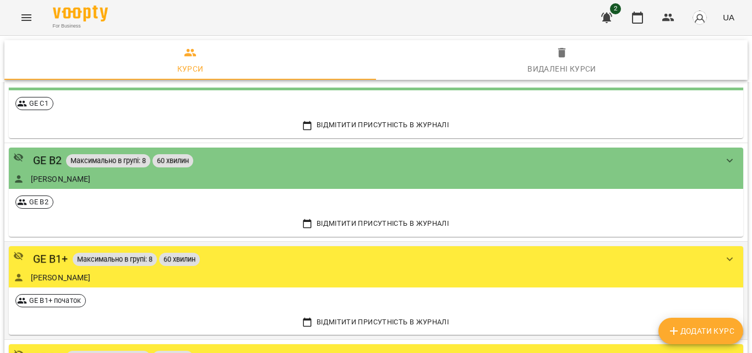
scroll to position [67, 0]
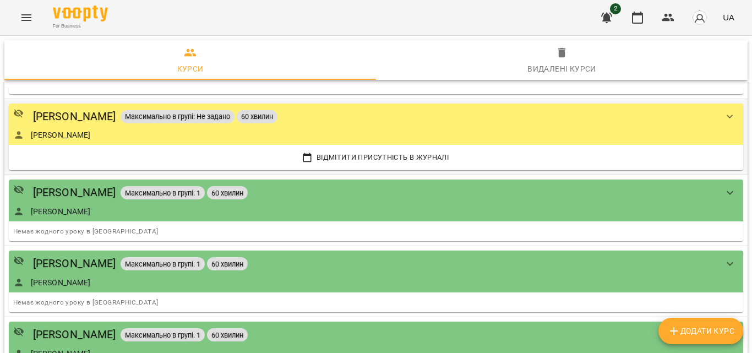
scroll to position [728, 0]
